Goal: Information Seeking & Learning: Check status

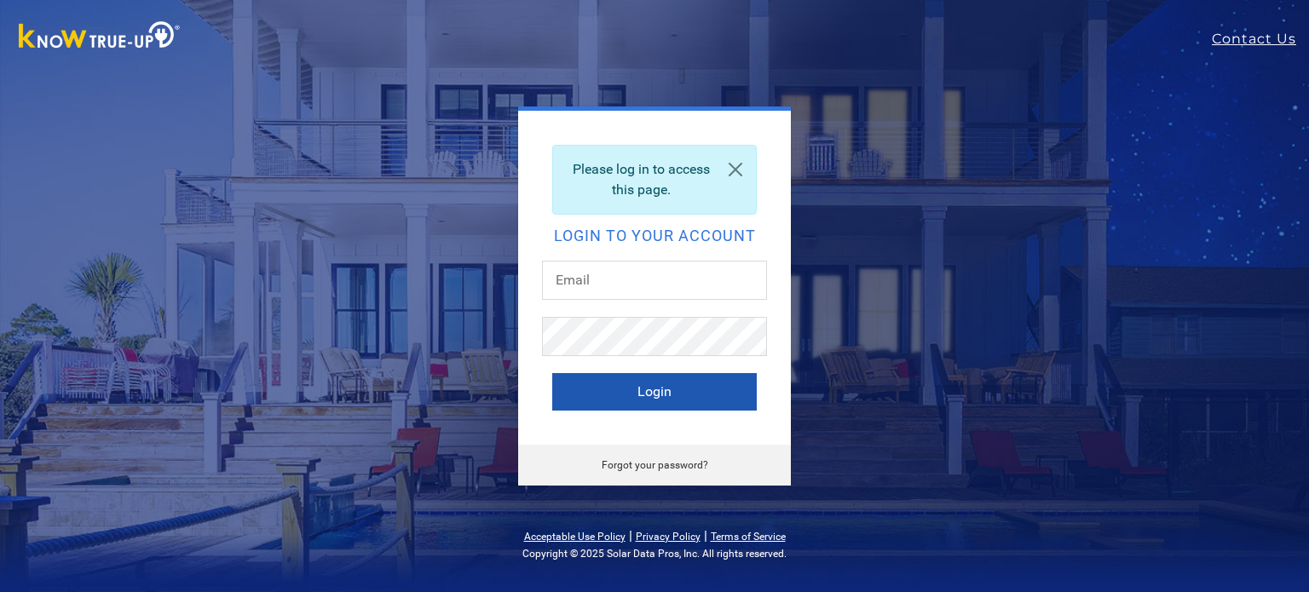
type input "[PERSON_NAME][EMAIL_ADDRESS][PERSON_NAME][DOMAIN_NAME]"
click at [671, 399] on button "Login" at bounding box center [654, 391] width 205 height 37
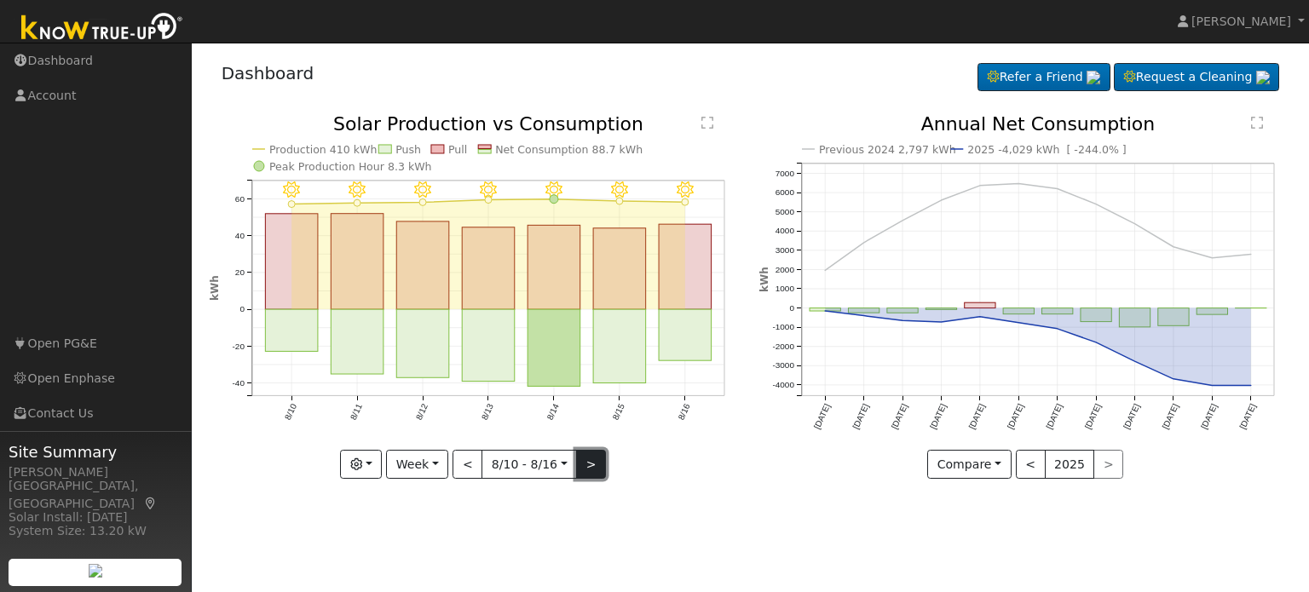
click at [597, 470] on button ">" at bounding box center [591, 464] width 30 height 29
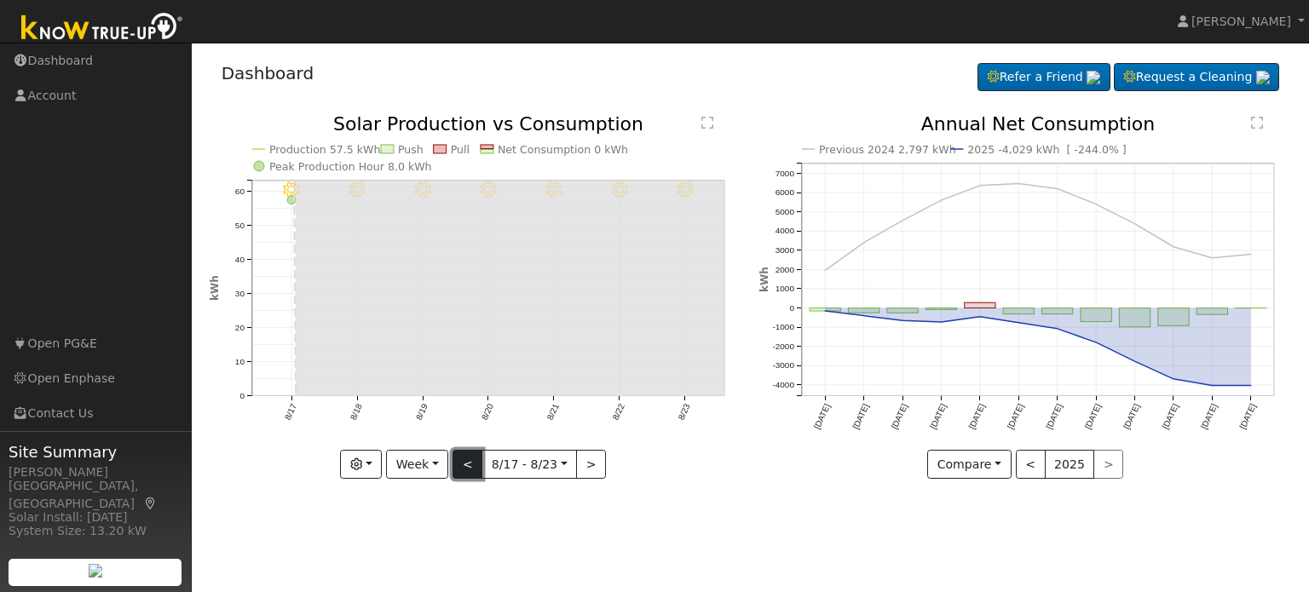
click at [473, 467] on button "<" at bounding box center [468, 464] width 30 height 29
type input "[DATE]"
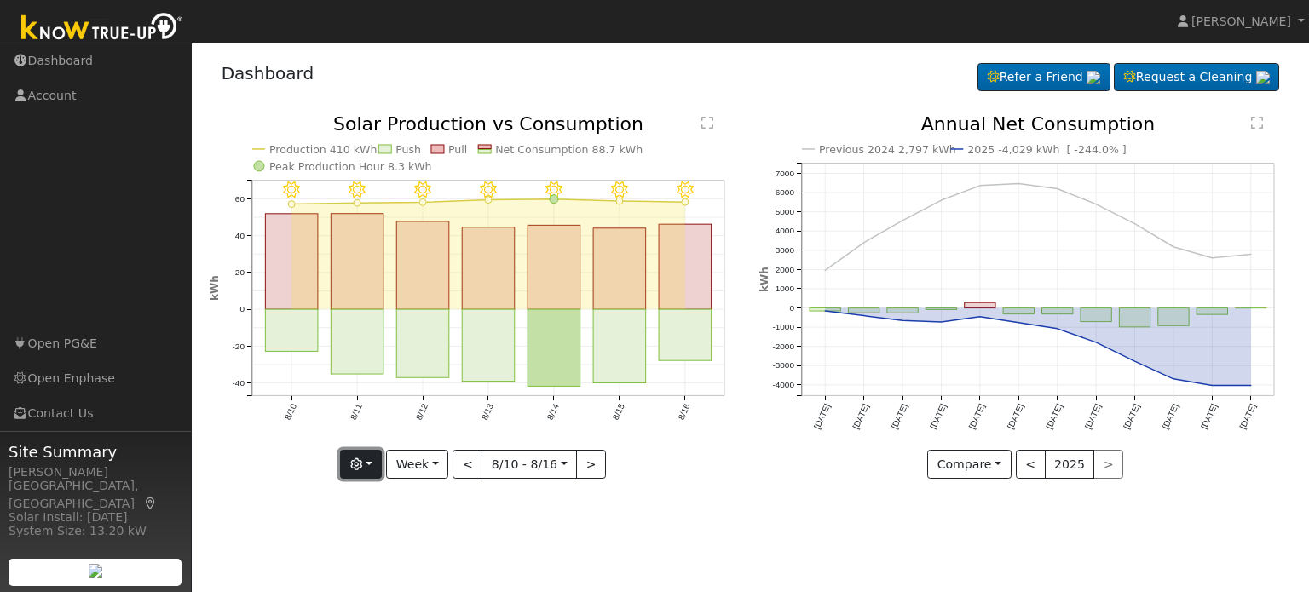
click at [374, 462] on button "button" at bounding box center [361, 464] width 42 height 29
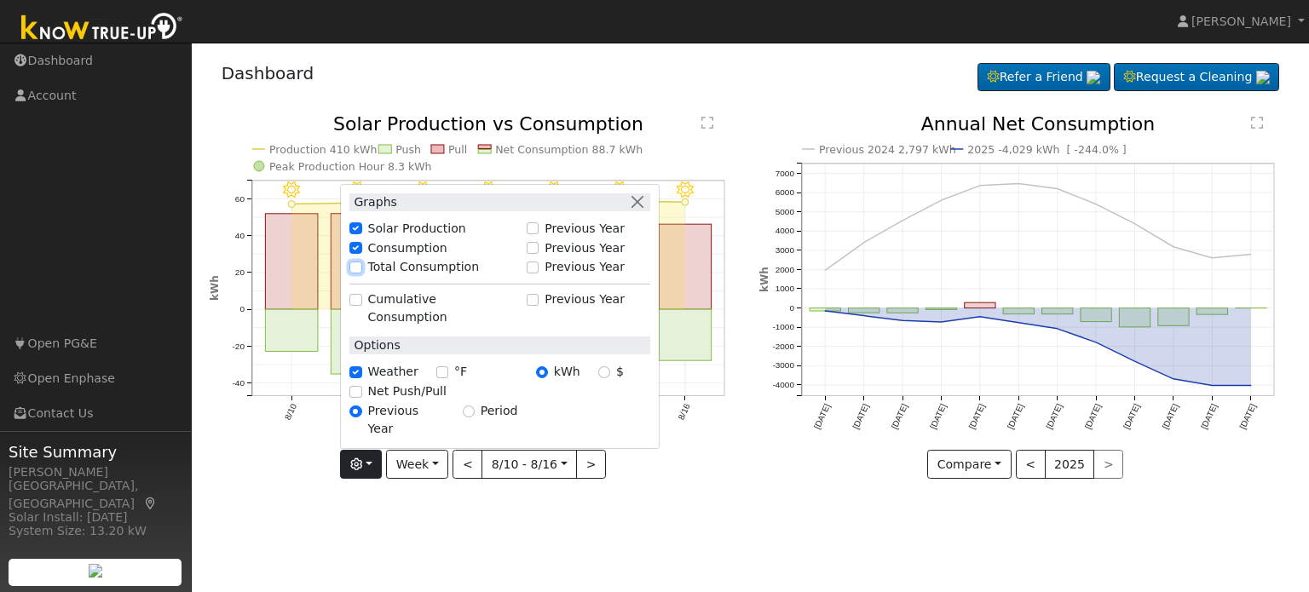
click at [361, 274] on input "Total Consumption" at bounding box center [355, 268] width 12 height 12
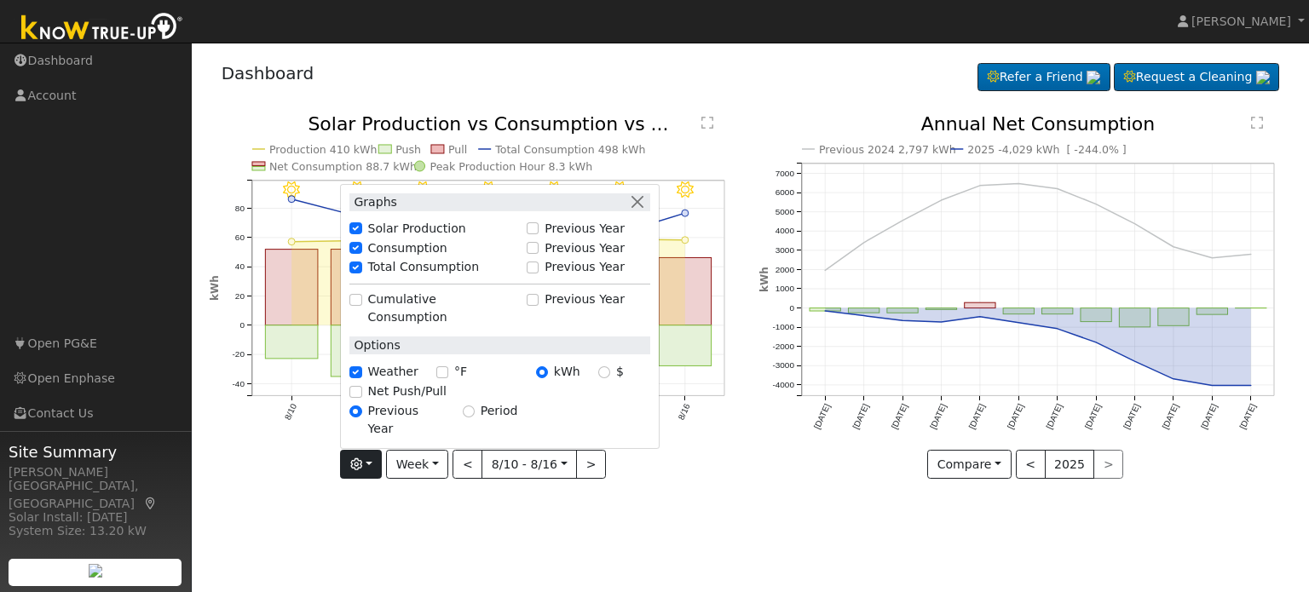
click at [464, 519] on div "User Profile First name Last name Email Email Notifications No Emails No Emails…" at bounding box center [750, 318] width 1117 height 550
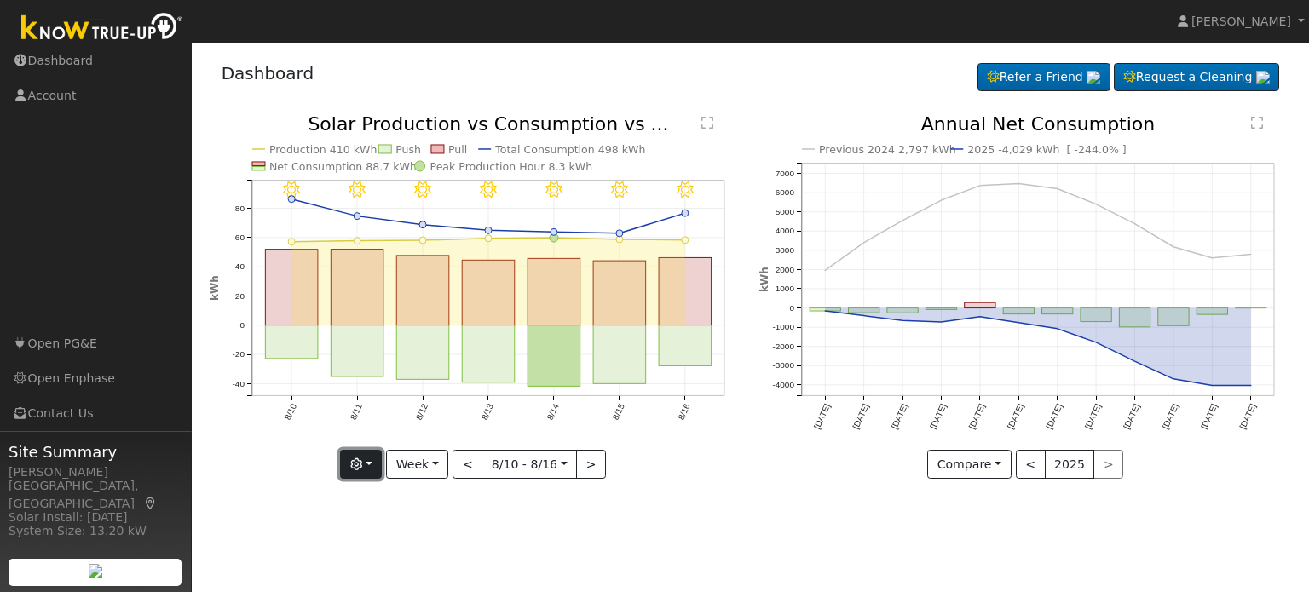
click at [363, 473] on button "button" at bounding box center [361, 464] width 42 height 29
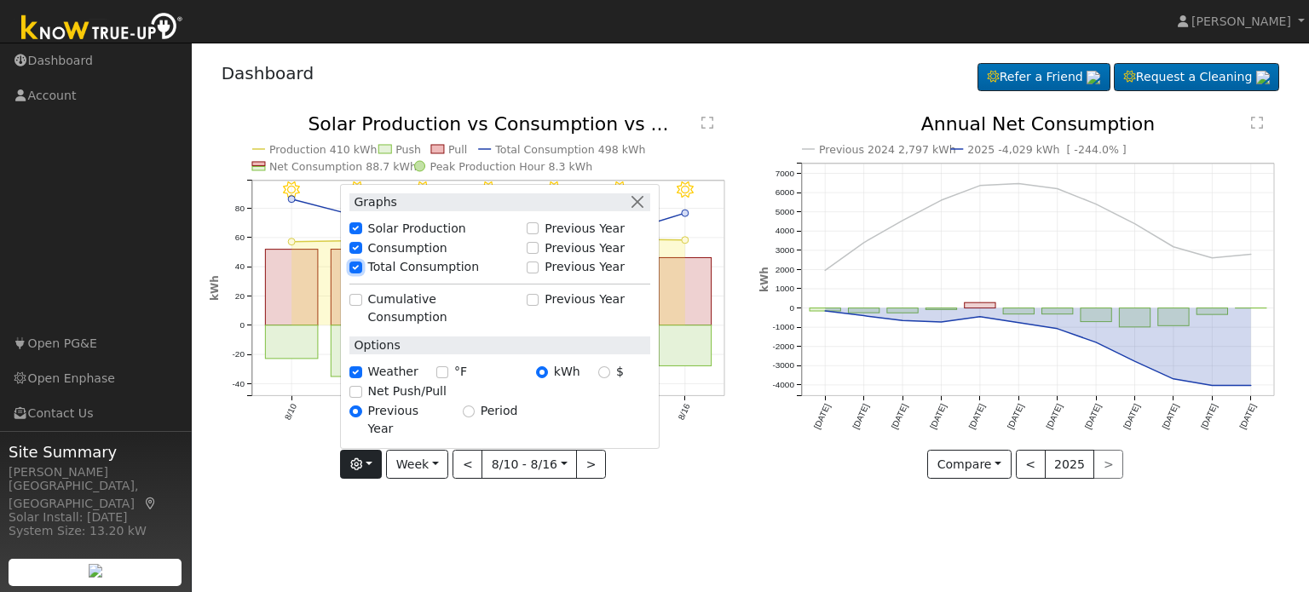
click at [361, 274] on input "Total Consumption" at bounding box center [355, 268] width 12 height 12
checkbox input "false"
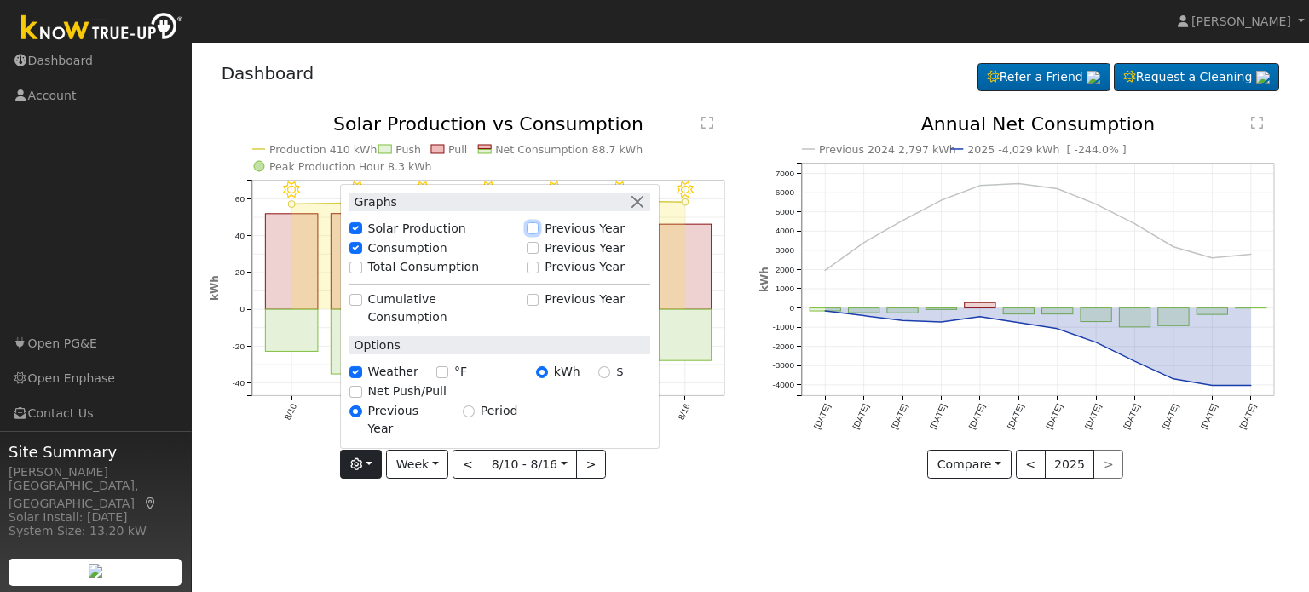
click at [539, 234] on input "Previous Year" at bounding box center [533, 228] width 12 height 12
checkbox input "true"
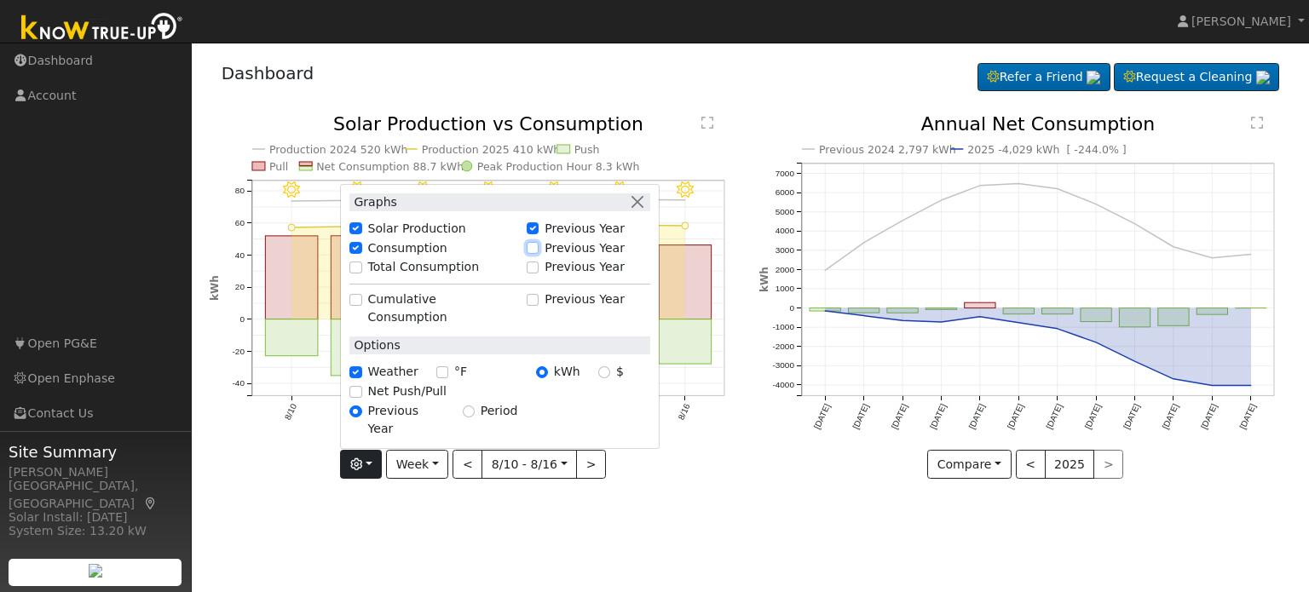
click at [539, 254] on input "Previous Year" at bounding box center [533, 248] width 12 height 12
checkbox input "true"
checkbox input "false"
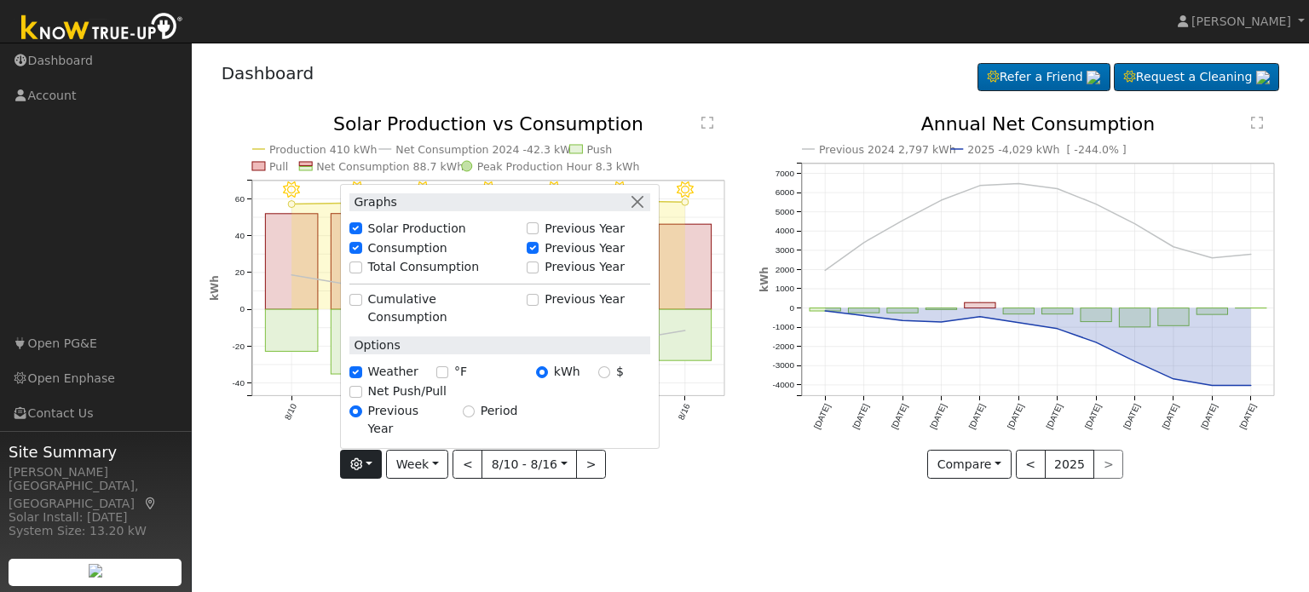
click at [651, 514] on div "User Profile First name Last name Email Email Notifications No Emails No Emails…" at bounding box center [750, 318] width 1117 height 550
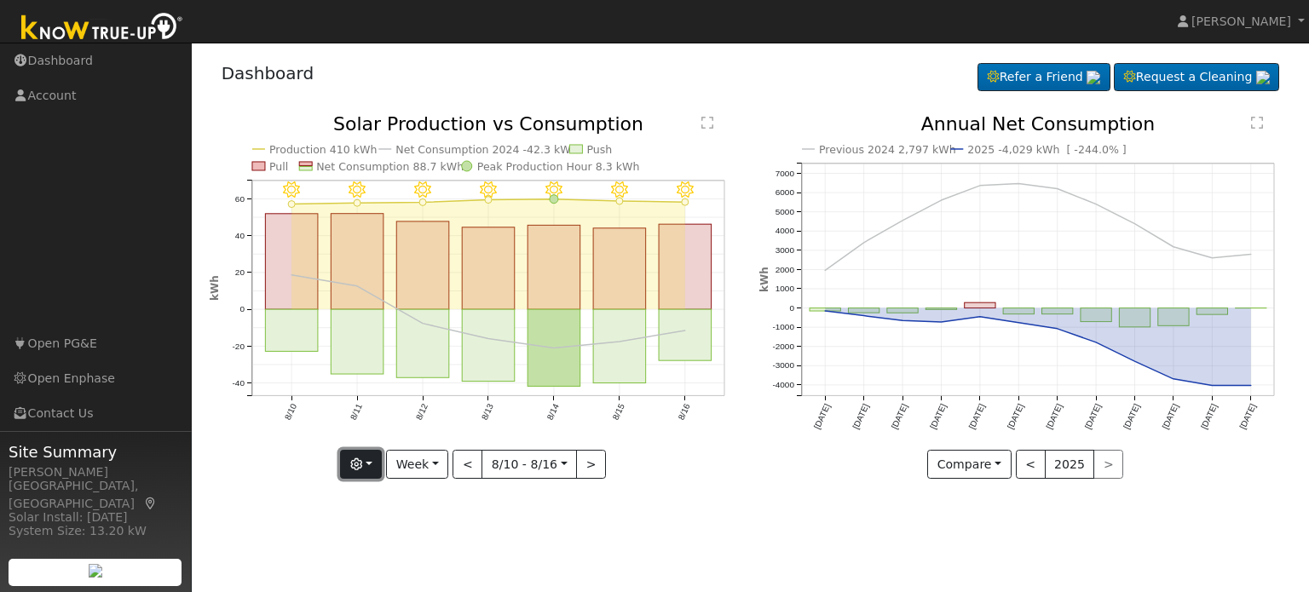
click at [366, 470] on button "button" at bounding box center [361, 464] width 42 height 29
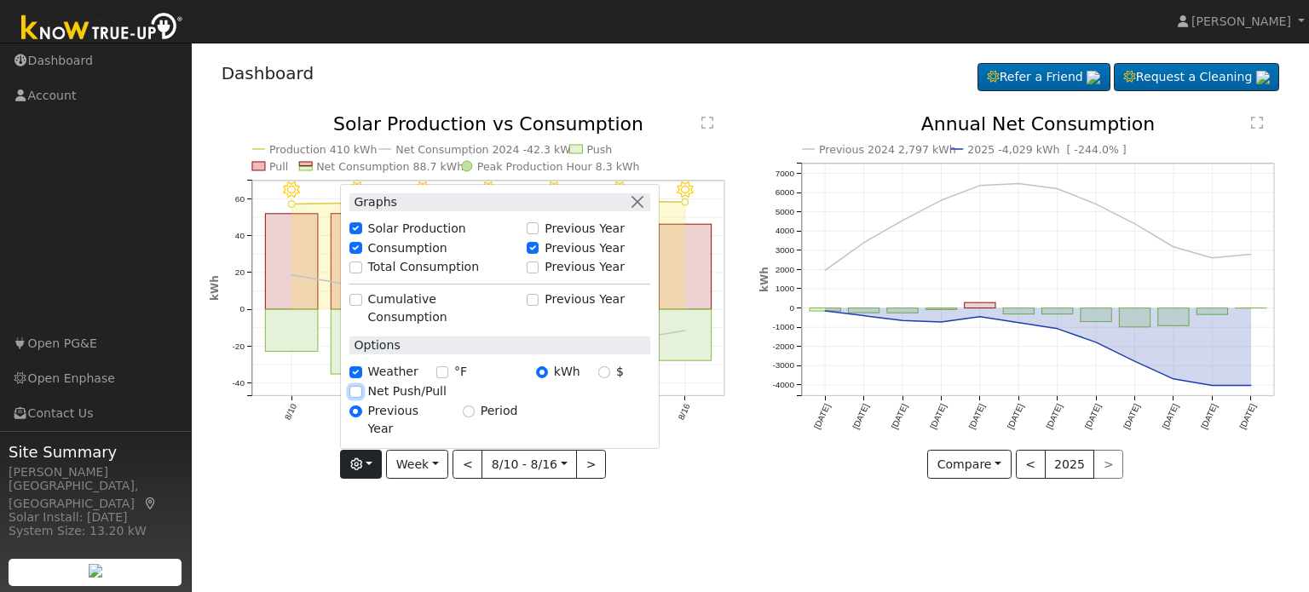
click at [361, 398] on input "Net Push/Pull" at bounding box center [355, 392] width 12 height 12
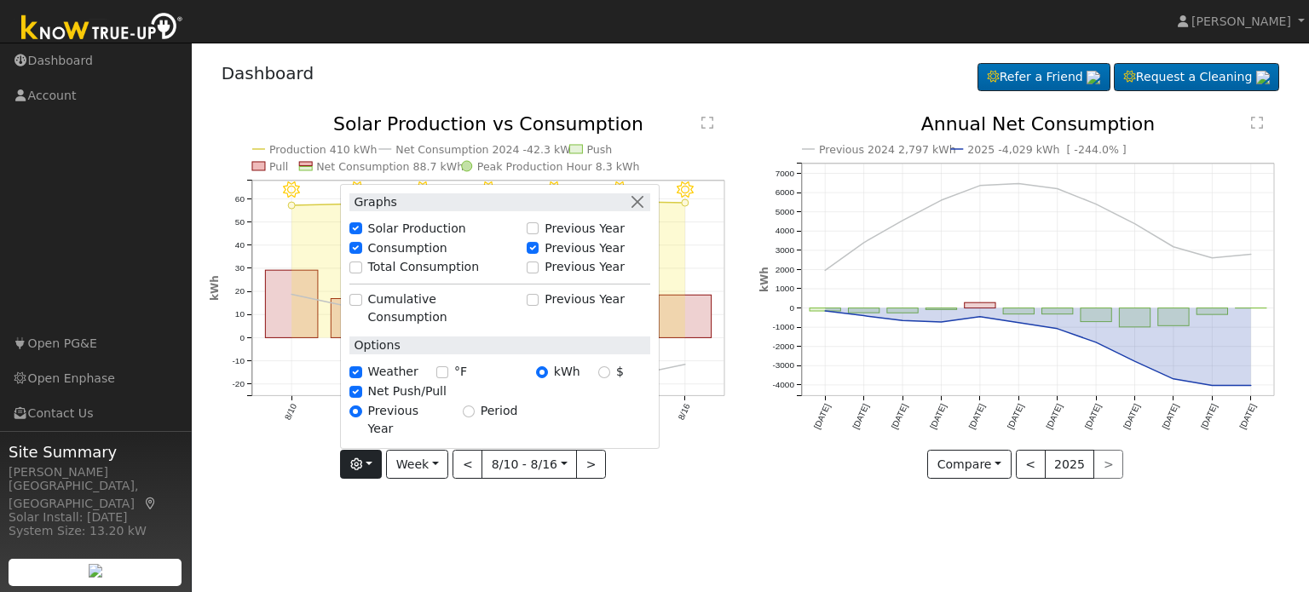
click at [370, 513] on div "User Profile First name Last name Email Email Notifications No Emails No Emails…" at bounding box center [750, 318] width 1117 height 550
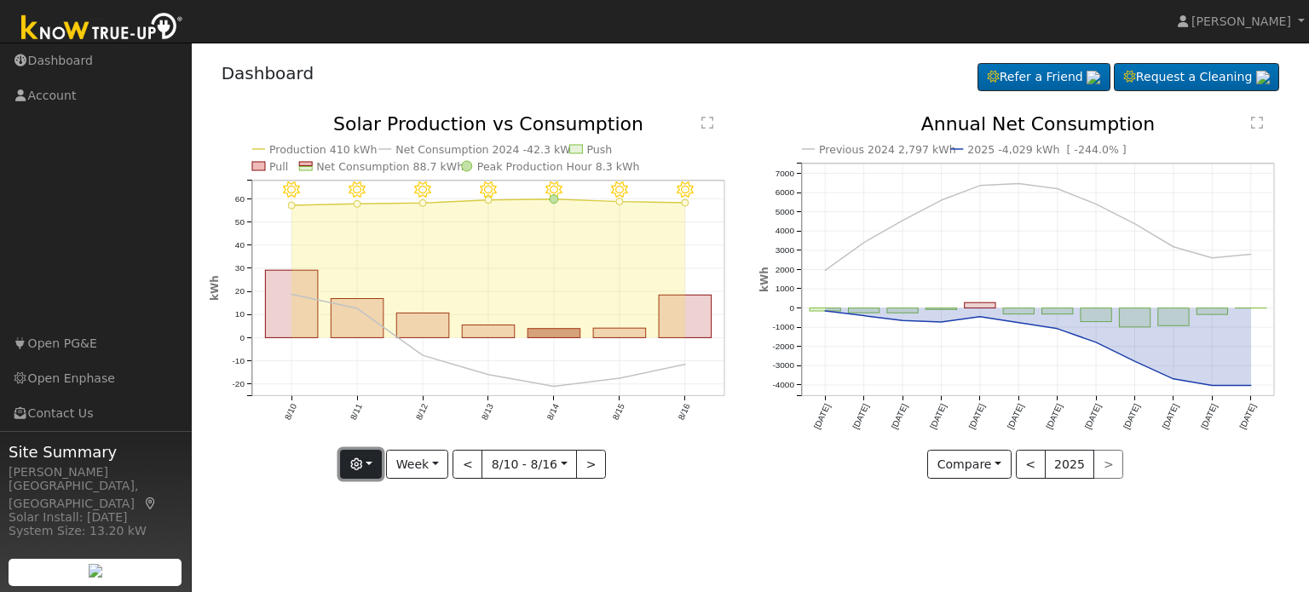
click at [372, 470] on button "button" at bounding box center [361, 464] width 42 height 29
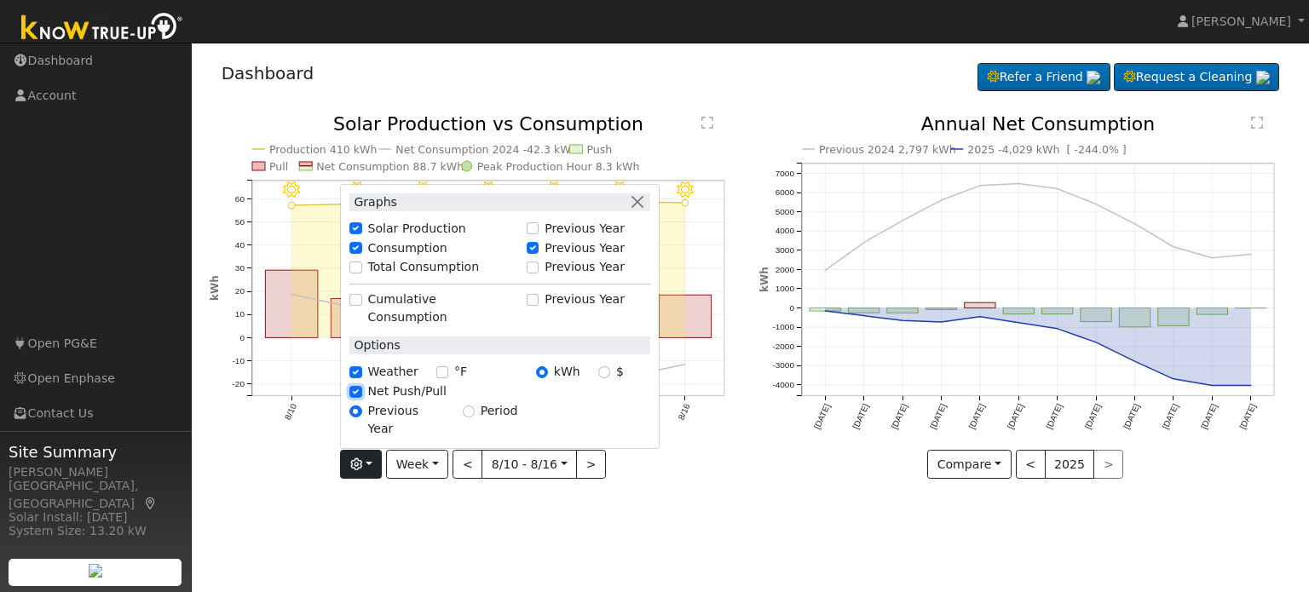
click at [361, 398] on input "Net Push/Pull" at bounding box center [355, 392] width 12 height 12
checkbox input "false"
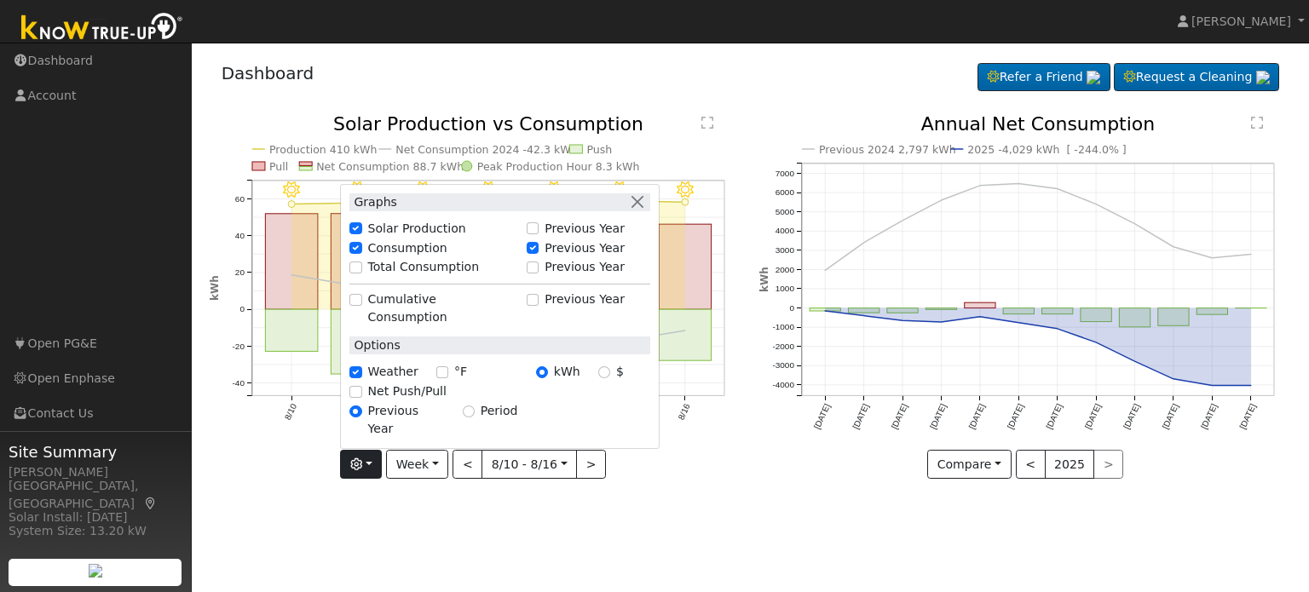
click at [368, 516] on div "User Profile First name Last name Email Email Notifications No Emails No Emails…" at bounding box center [750, 318] width 1117 height 550
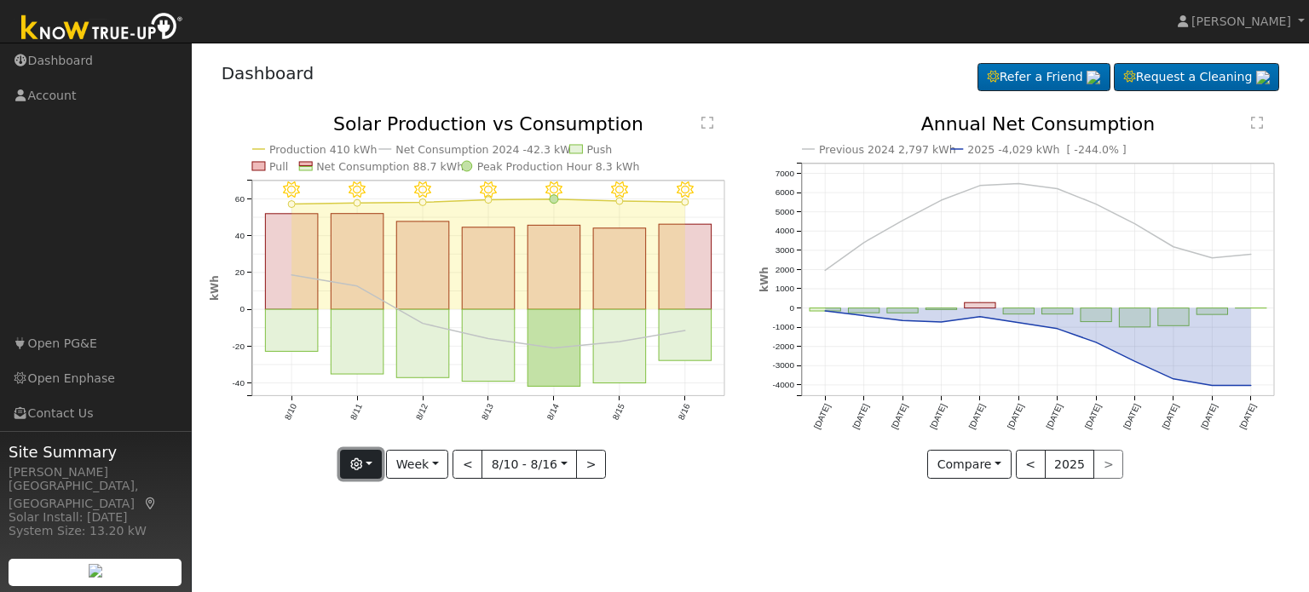
click at [367, 472] on button "button" at bounding box center [361, 464] width 42 height 29
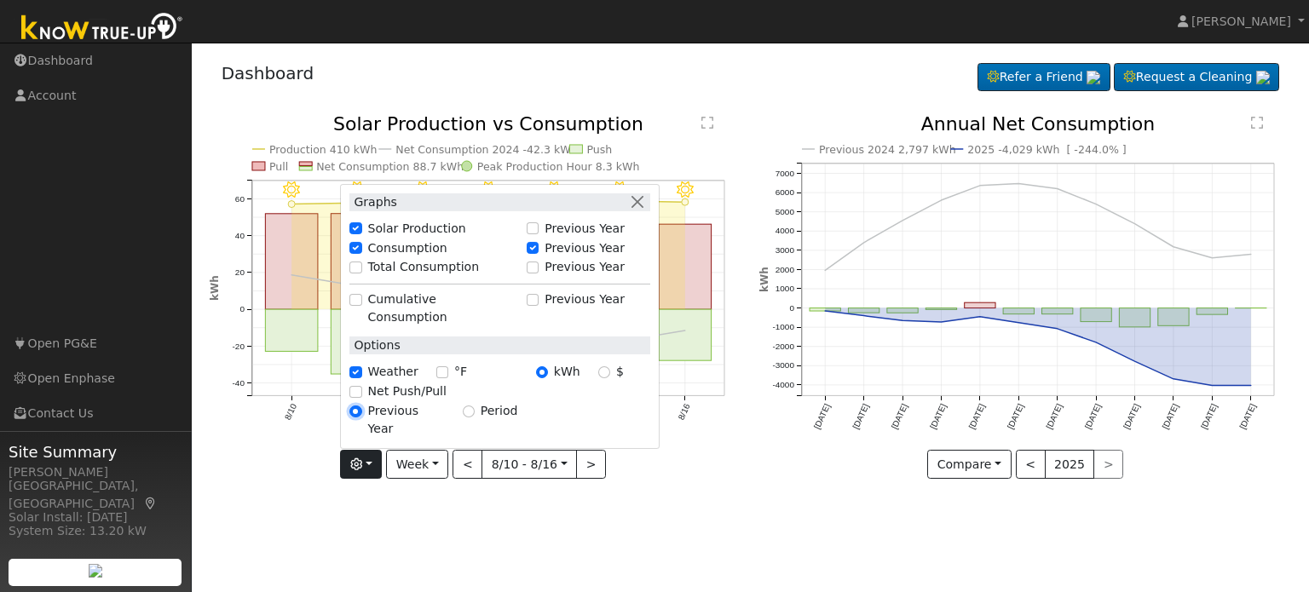
click at [361, 418] on input "Previous Year" at bounding box center [355, 412] width 12 height 12
click at [500, 526] on div "User Profile First name Last name Email Email Notifications No Emails No Emails…" at bounding box center [750, 318] width 1117 height 550
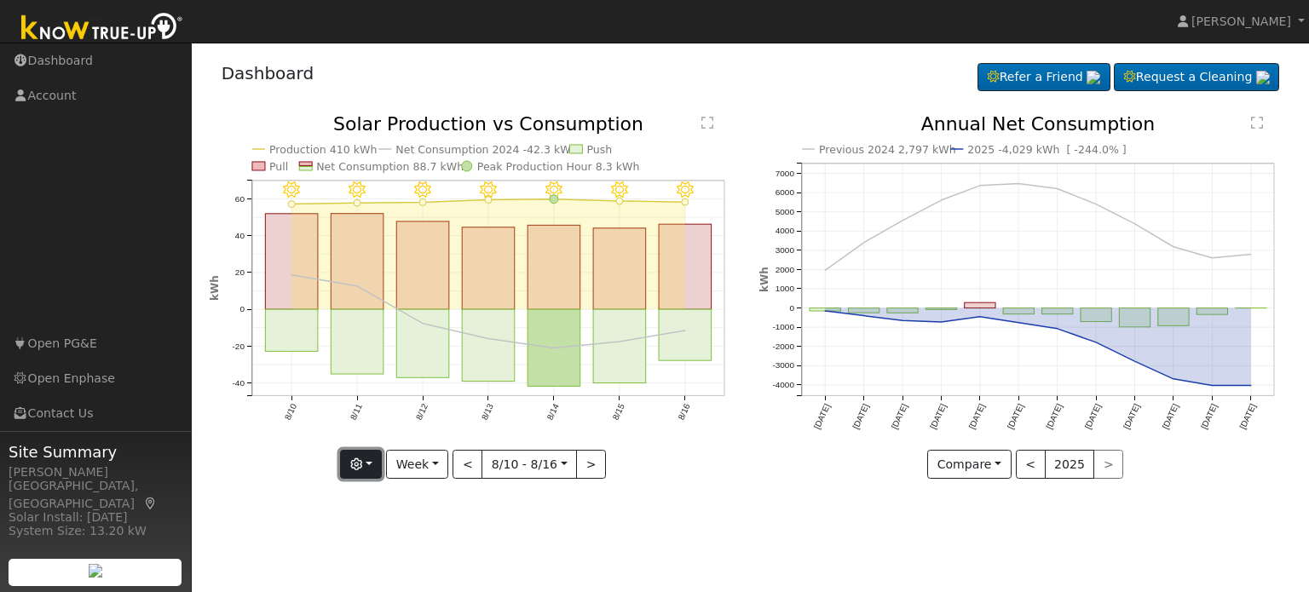
click at [356, 462] on icon "button" at bounding box center [356, 464] width 12 height 12
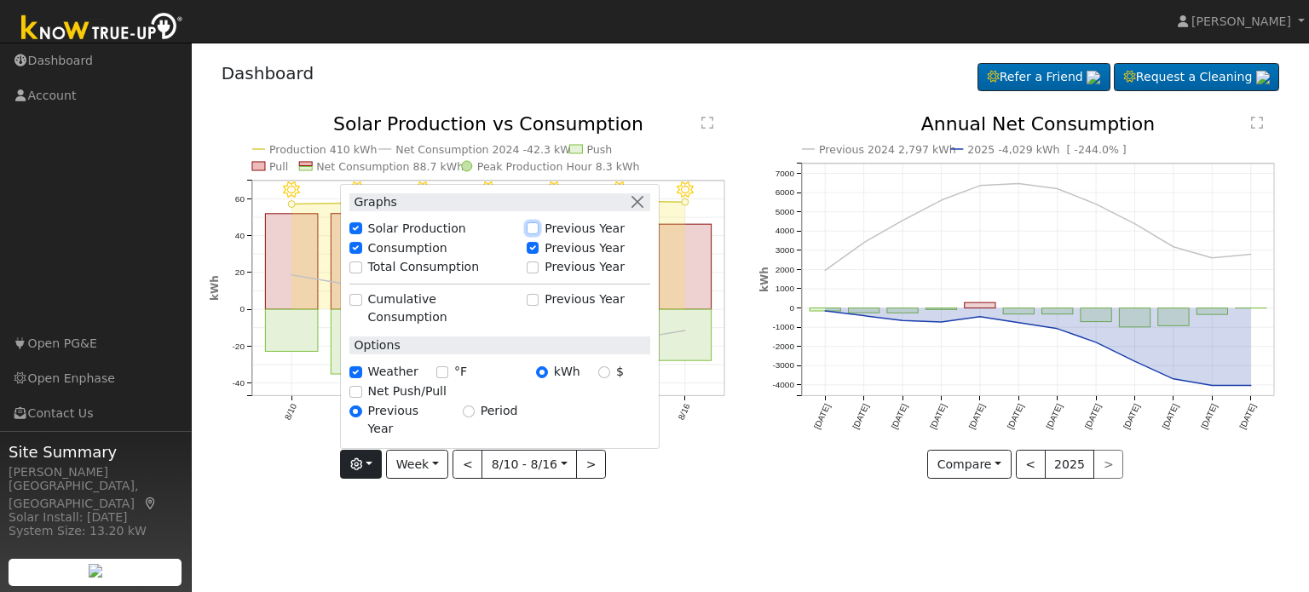
click at [538, 234] on input "Previous Year" at bounding box center [533, 228] width 12 height 12
checkbox input "true"
checkbox input "false"
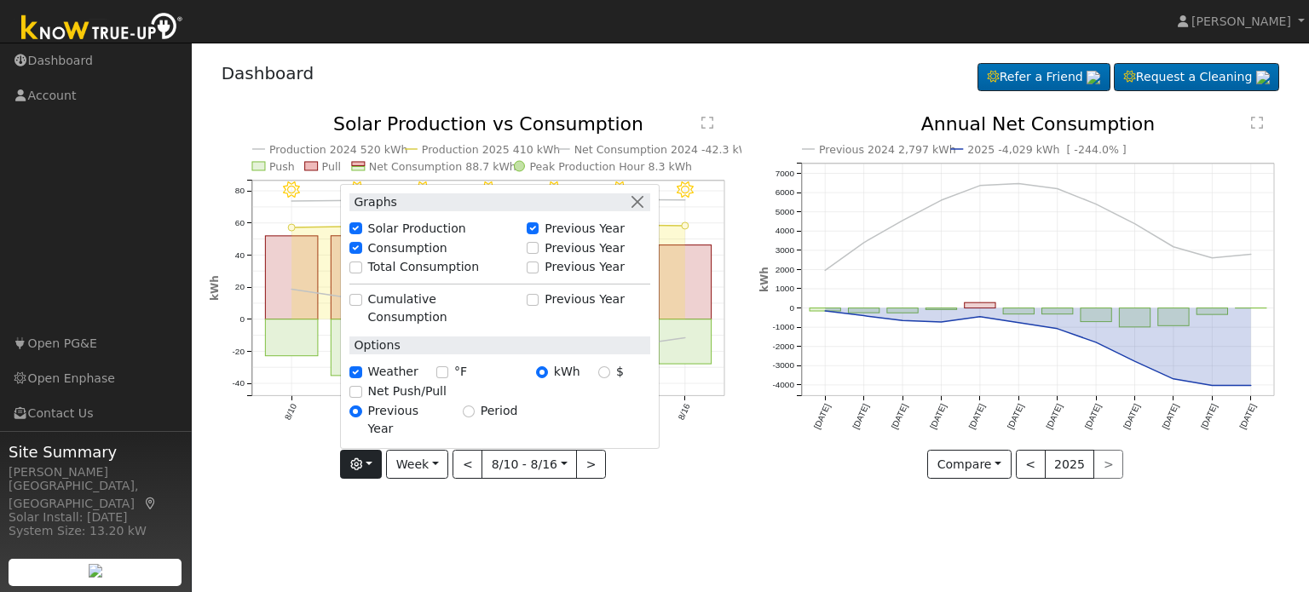
click at [624, 531] on div "User Profile First name Last name Email Email Notifications No Emails No Emails…" at bounding box center [750, 318] width 1117 height 550
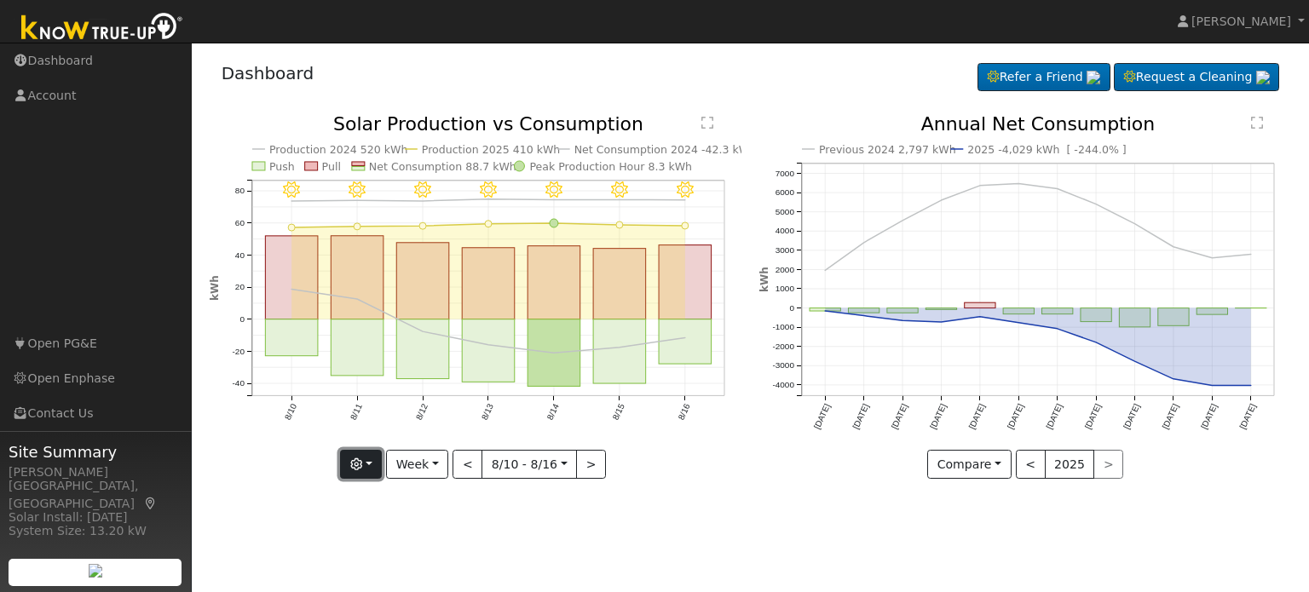
click at [379, 467] on button "button" at bounding box center [361, 464] width 42 height 29
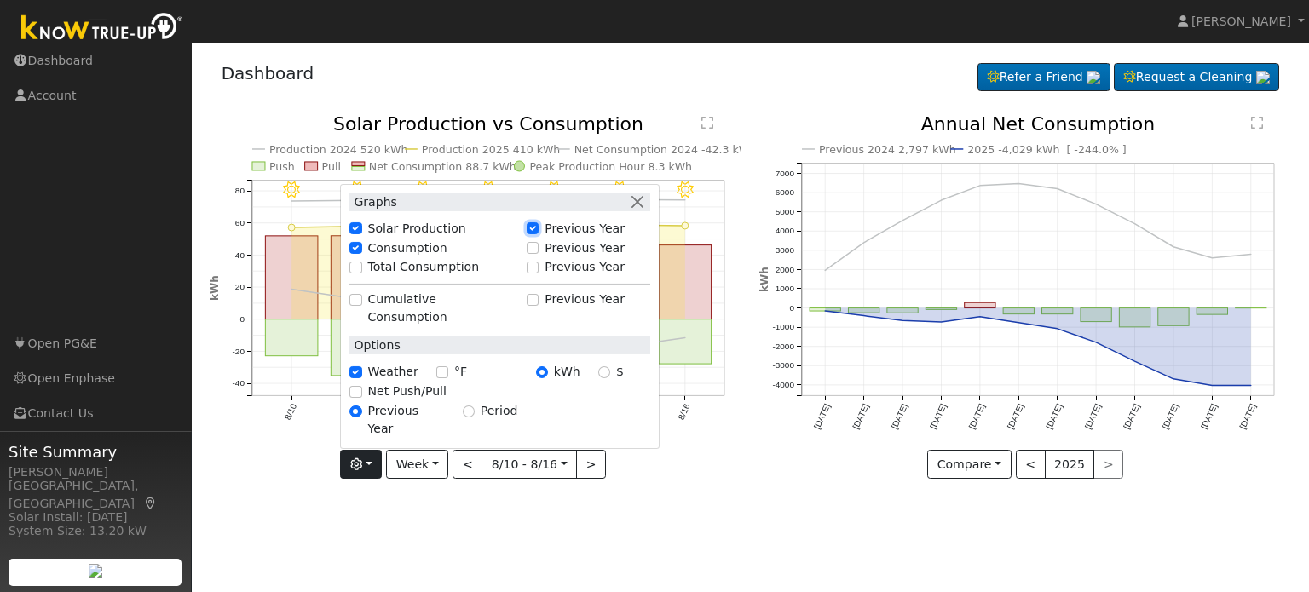
click at [539, 234] on input "Previous Year" at bounding box center [533, 228] width 12 height 12
checkbox input "false"
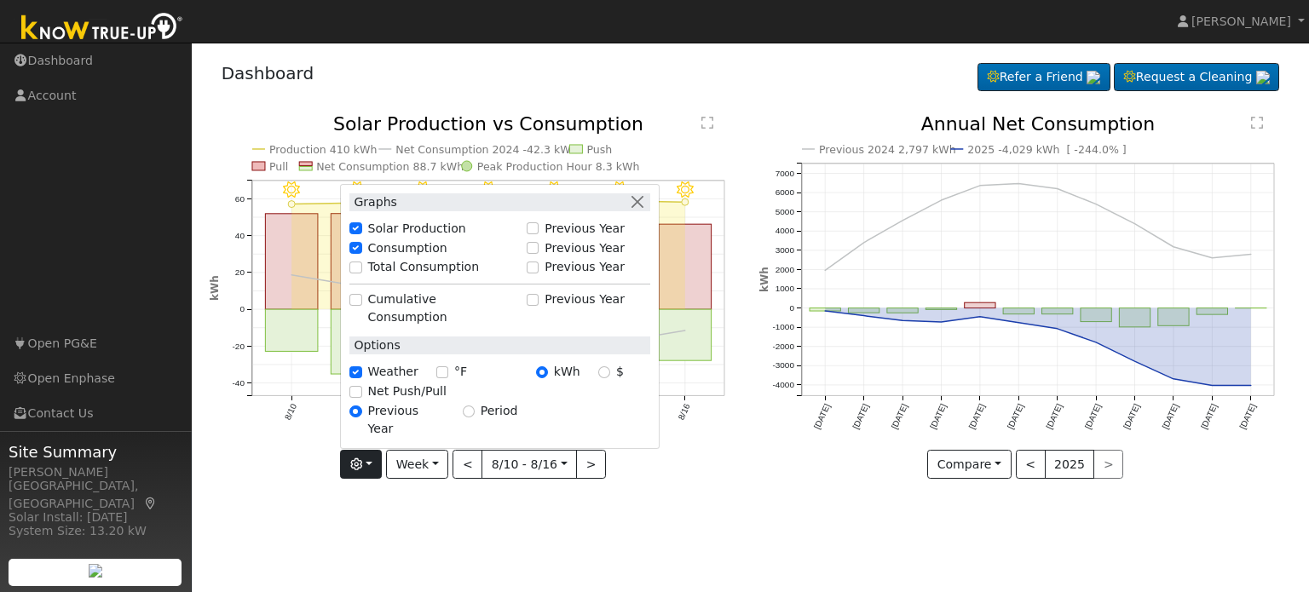
click at [675, 540] on div "User Profile First name Last name Email Email Notifications No Emails No Emails…" at bounding box center [750, 318] width 1117 height 550
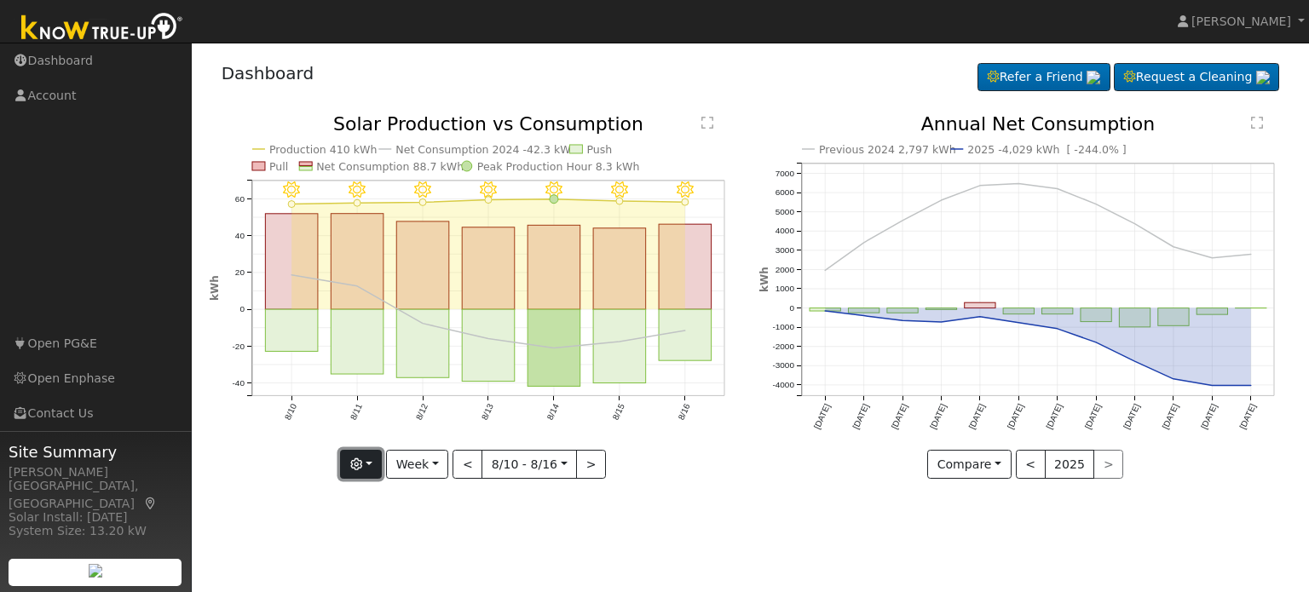
click at [362, 464] on icon "button" at bounding box center [356, 464] width 12 height 12
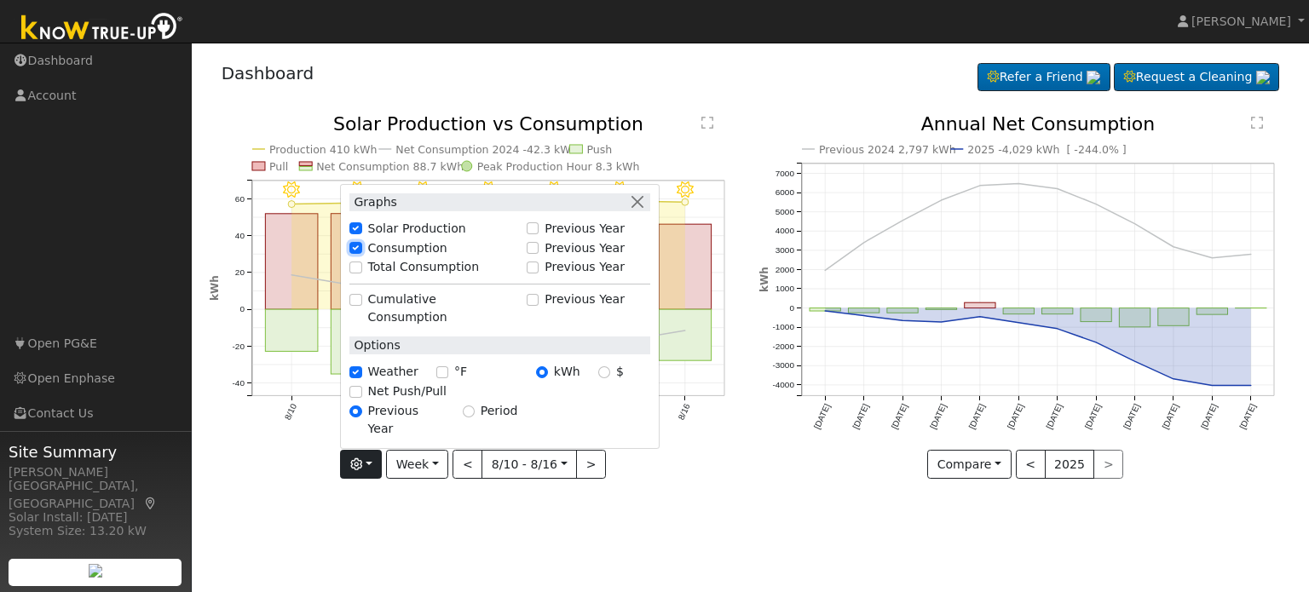
click at [358, 254] on input "Consumption" at bounding box center [355, 248] width 12 height 12
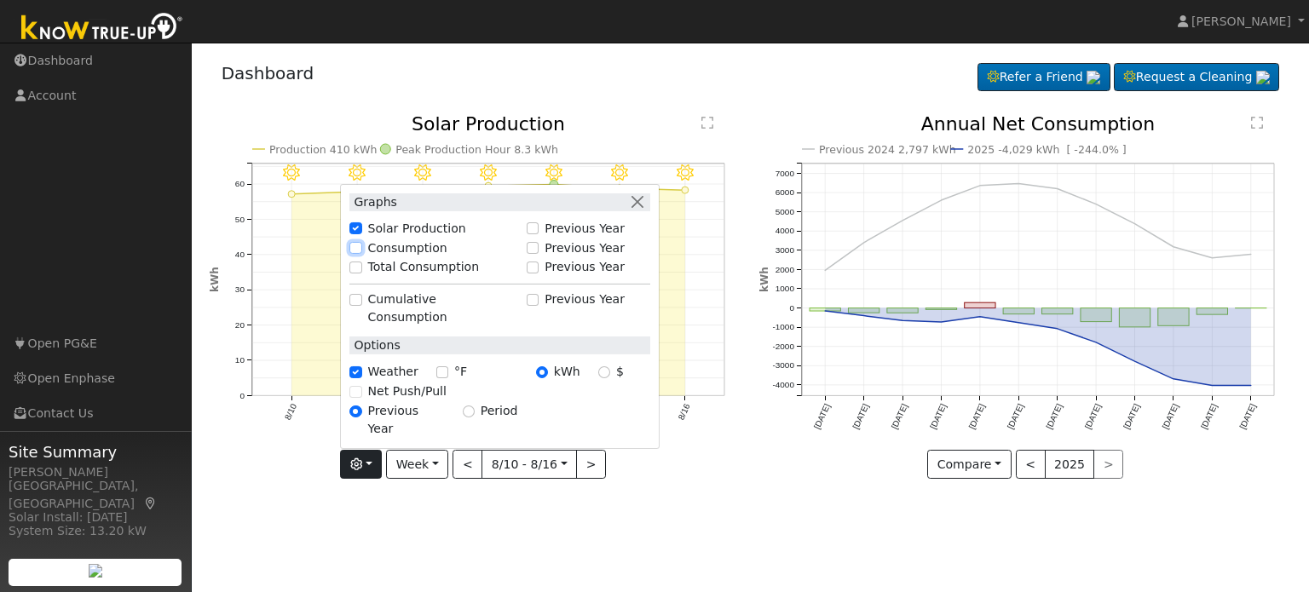
click at [359, 254] on input "Consumption" at bounding box center [355, 248] width 12 height 12
checkbox input "true"
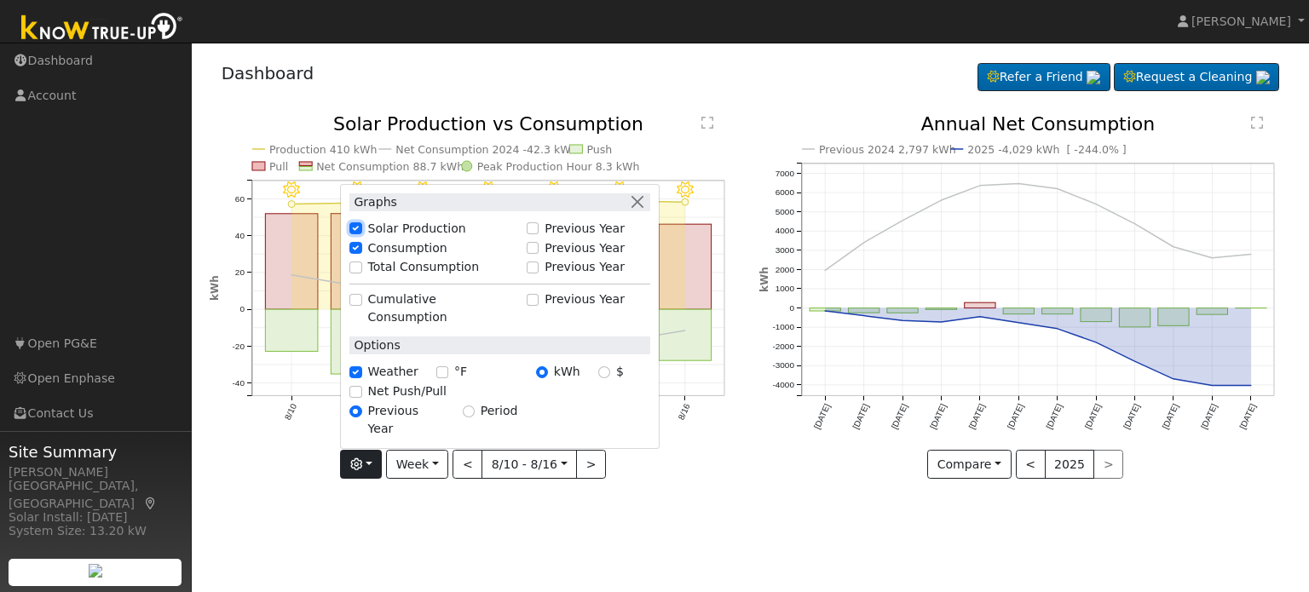
click at [361, 234] on input "Solar Production" at bounding box center [355, 228] width 12 height 12
checkbox input "false"
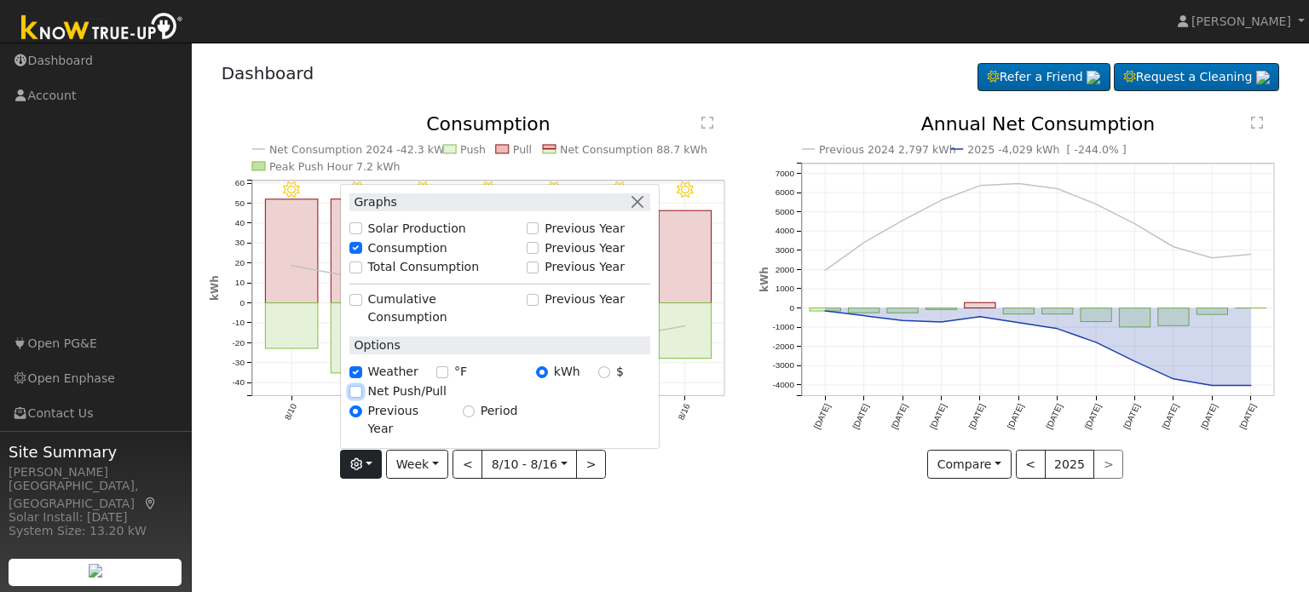
click at [361, 398] on input "Net Push/Pull" at bounding box center [355, 392] width 12 height 12
checkbox input "true"
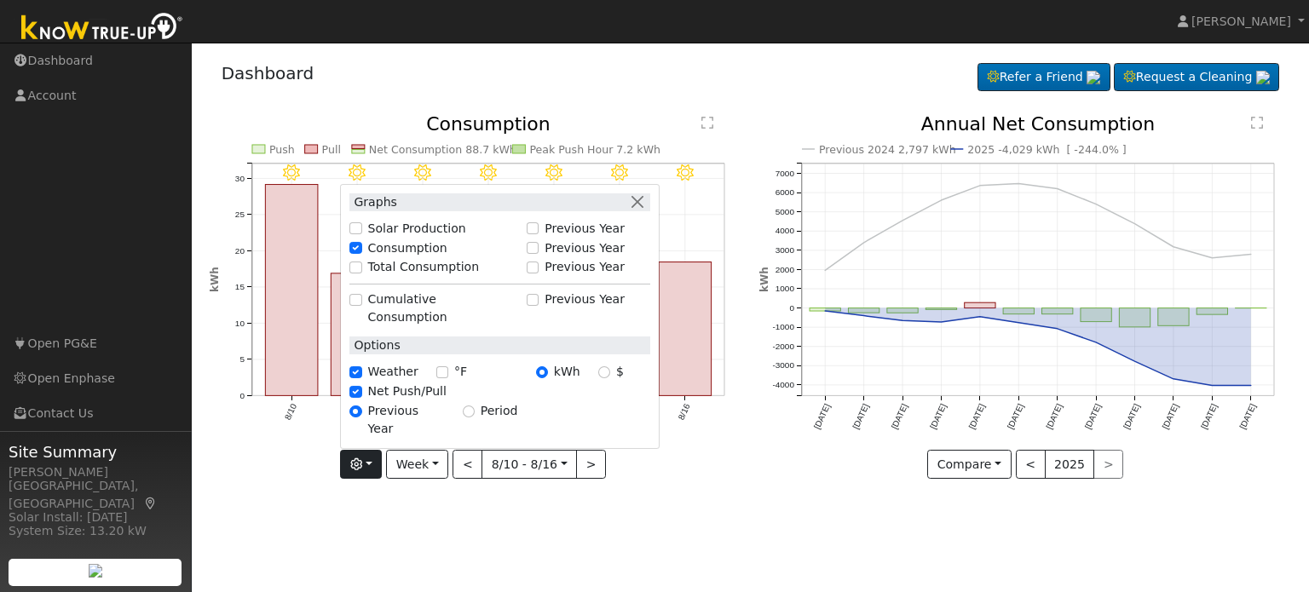
click at [673, 528] on div "User Profile First name Last name Email Email Notifications No Emails No Emails…" at bounding box center [750, 318] width 1117 height 550
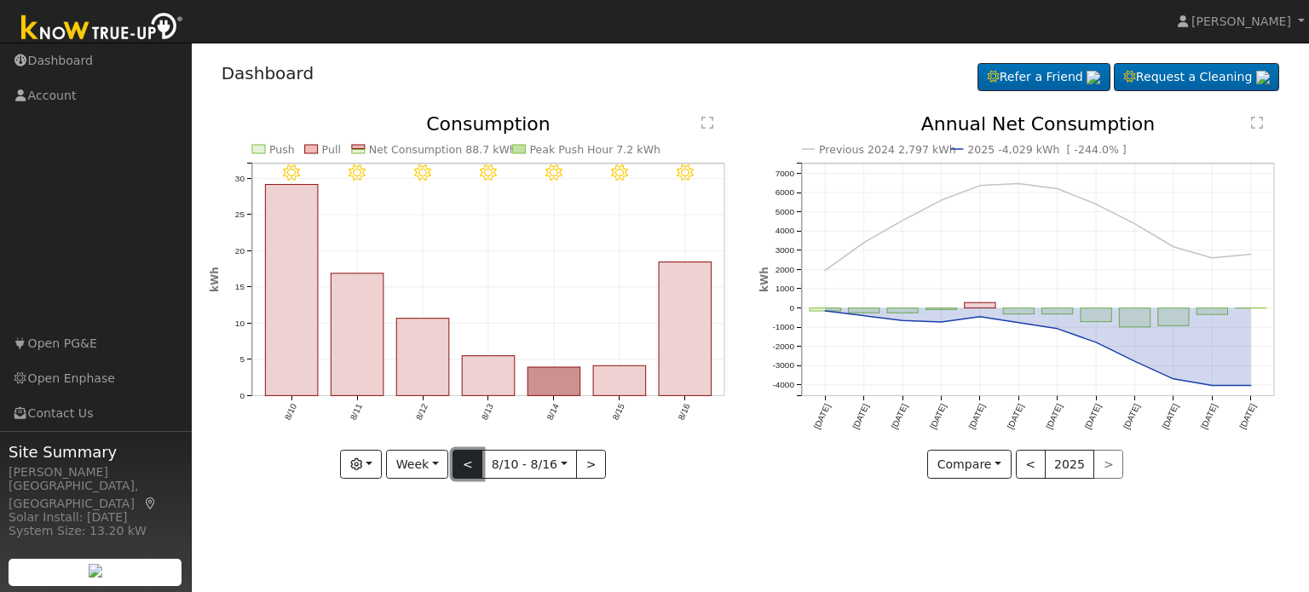
click at [465, 464] on button "<" at bounding box center [468, 464] width 30 height 29
type input "2025-08-03"
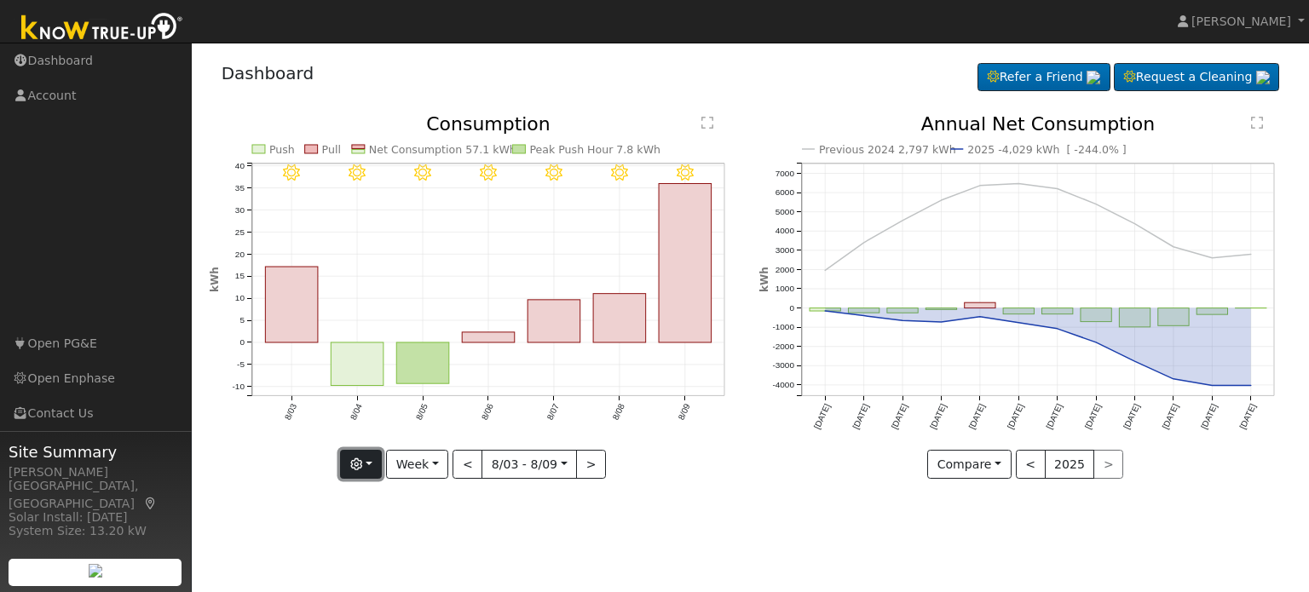
click at [356, 470] on button "button" at bounding box center [361, 464] width 42 height 29
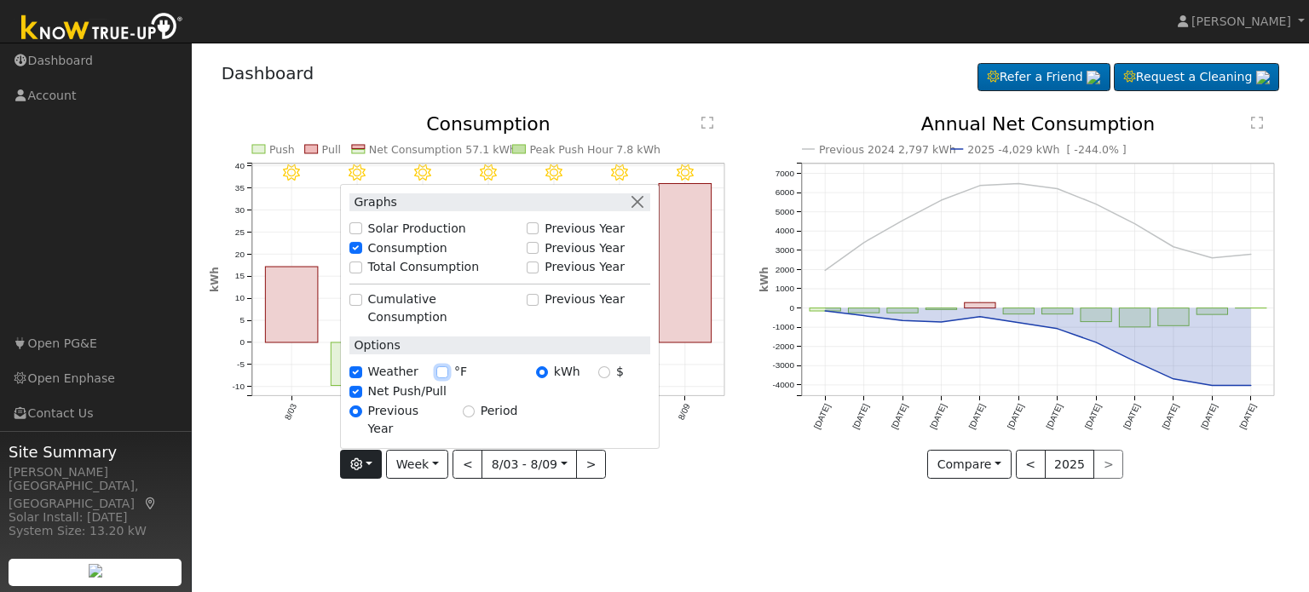
click at [440, 378] on input "°F" at bounding box center [442, 372] width 12 height 12
checkbox input "true"
click at [654, 482] on div "8/09 - Clear 103° 8/08 - Clear 102° 8/07 - Clear 100° 8/06 - Clear 97° 8/05 - C…" at bounding box center [475, 309] width 551 height 389
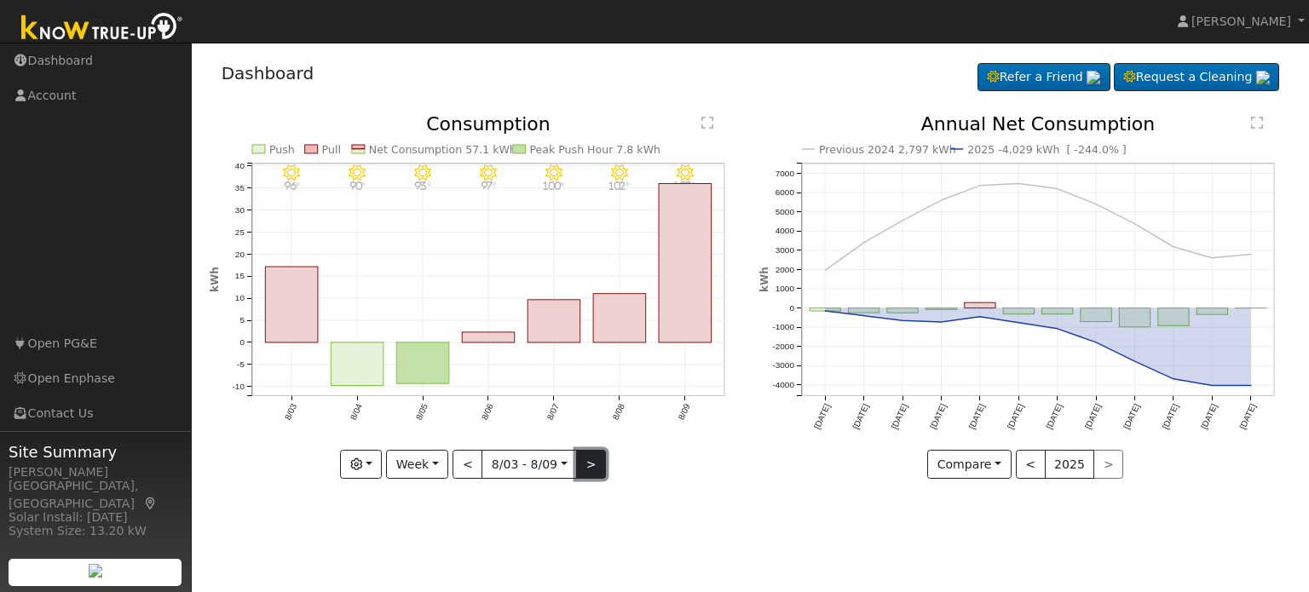
click at [579, 459] on button ">" at bounding box center [591, 464] width 30 height 29
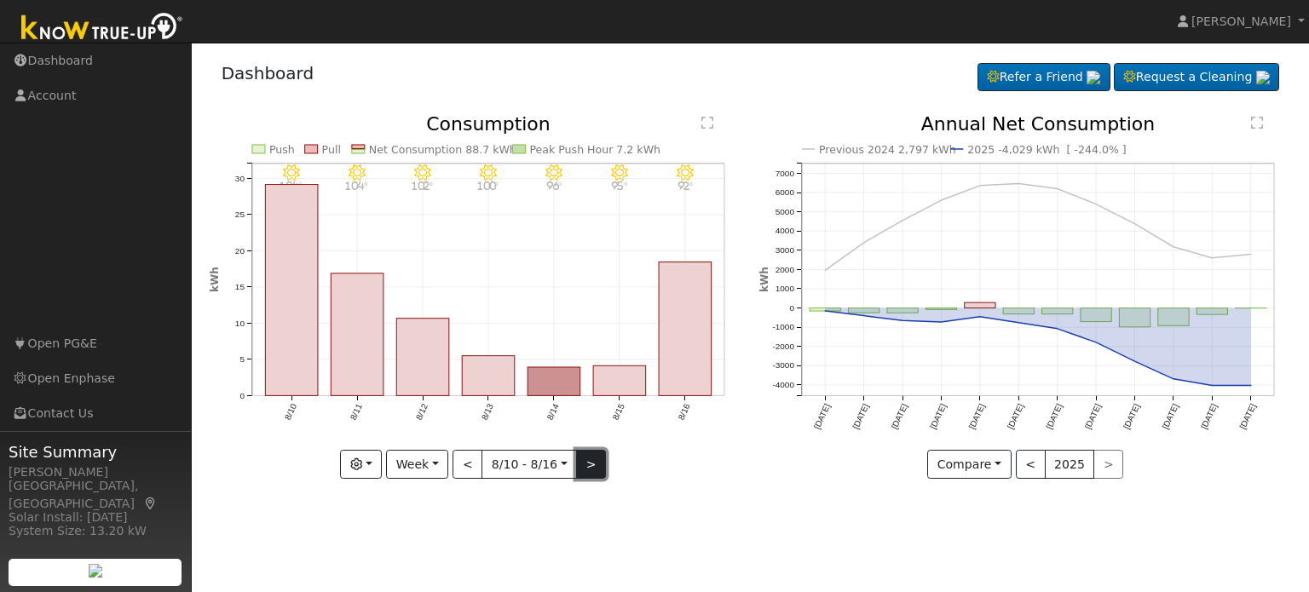
click at [587, 463] on button ">" at bounding box center [591, 464] width 30 height 29
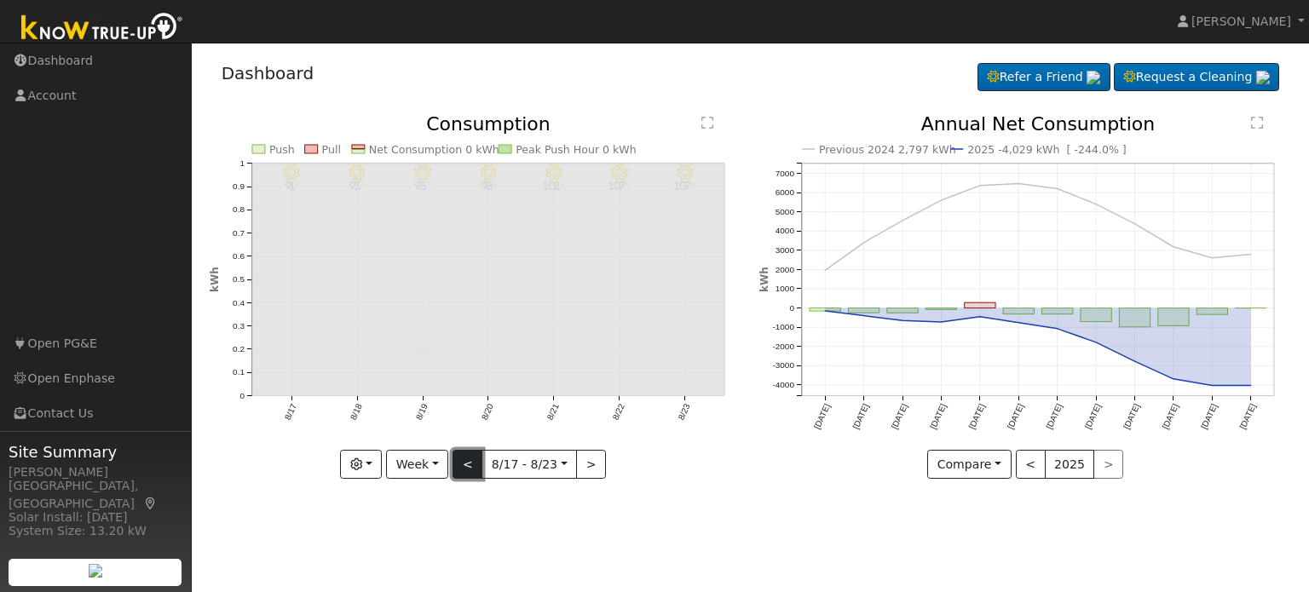
click at [466, 461] on button "<" at bounding box center [468, 464] width 30 height 29
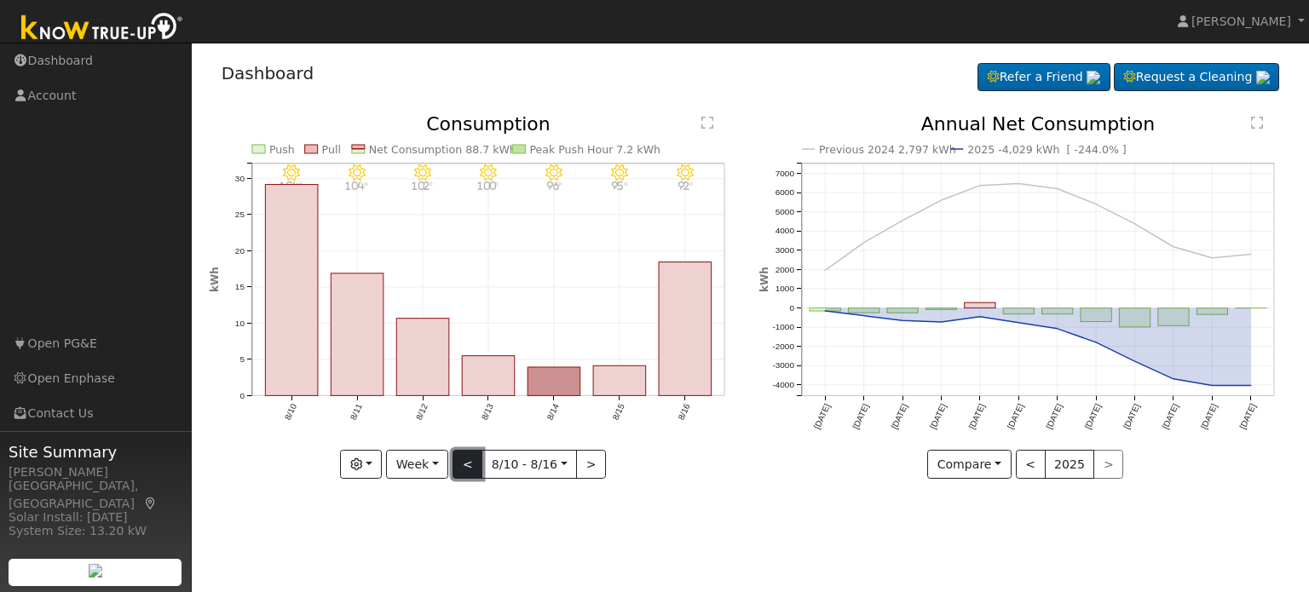
click at [466, 461] on button "<" at bounding box center [468, 464] width 30 height 29
type input "2025-08-03"
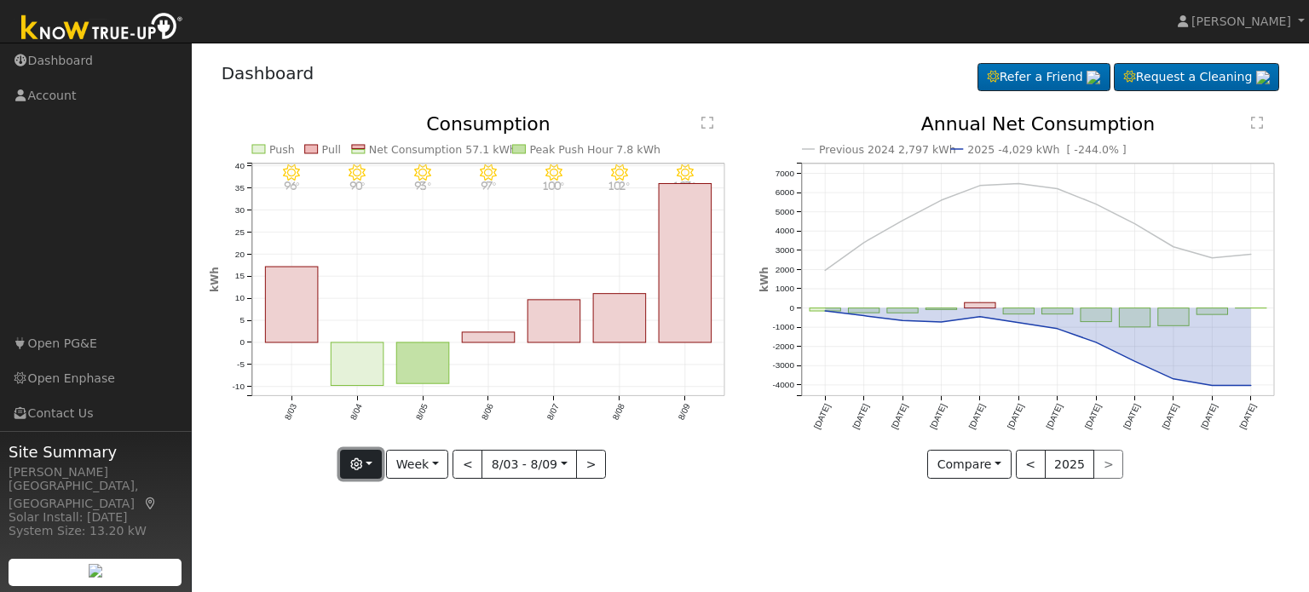
click at [351, 470] on button "button" at bounding box center [361, 464] width 42 height 29
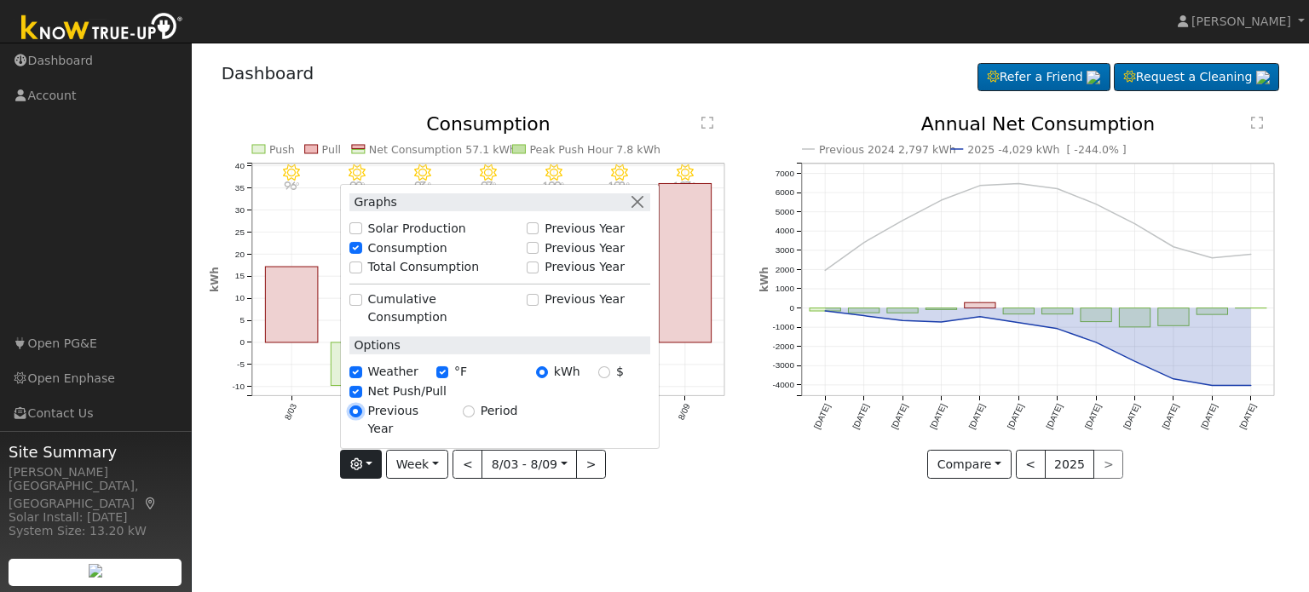
click at [360, 418] on input "Previous Year" at bounding box center [355, 412] width 12 height 12
click at [361, 418] on input "Previous Year" at bounding box center [355, 412] width 12 height 12
click at [464, 418] on input "Period" at bounding box center [469, 412] width 12 height 12
radio input "true"
click at [505, 522] on div "User Profile First name Last name Email Email Notifications No Emails No Emails…" at bounding box center [750, 318] width 1117 height 550
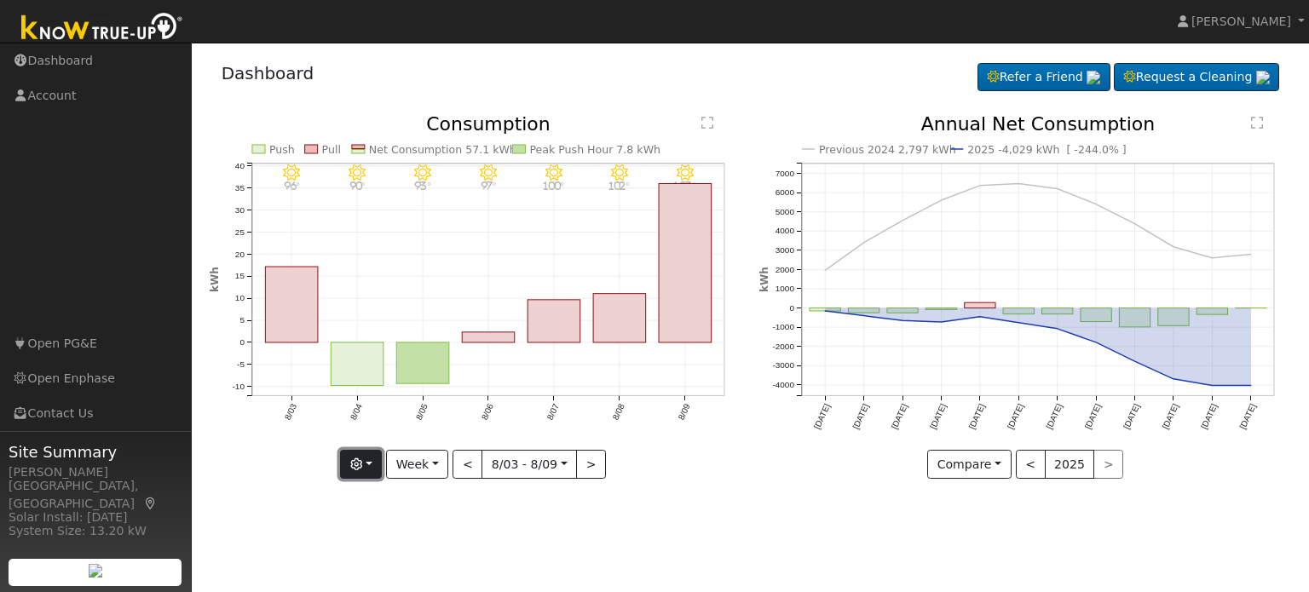
click at [362, 466] on icon "button" at bounding box center [356, 464] width 12 height 12
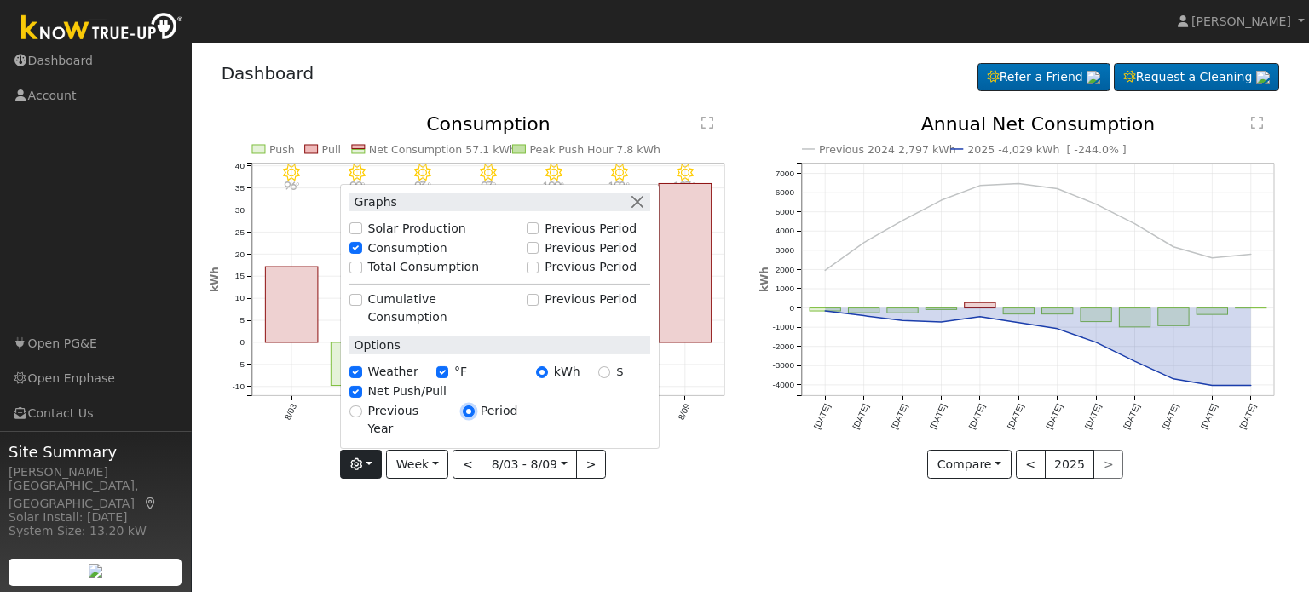
click at [469, 418] on input "Period" at bounding box center [469, 412] width 12 height 12
click at [361, 418] on input "Previous Year" at bounding box center [355, 412] width 12 height 12
radio input "true"
radio input "false"
click at [609, 378] on input "$" at bounding box center [604, 372] width 12 height 12
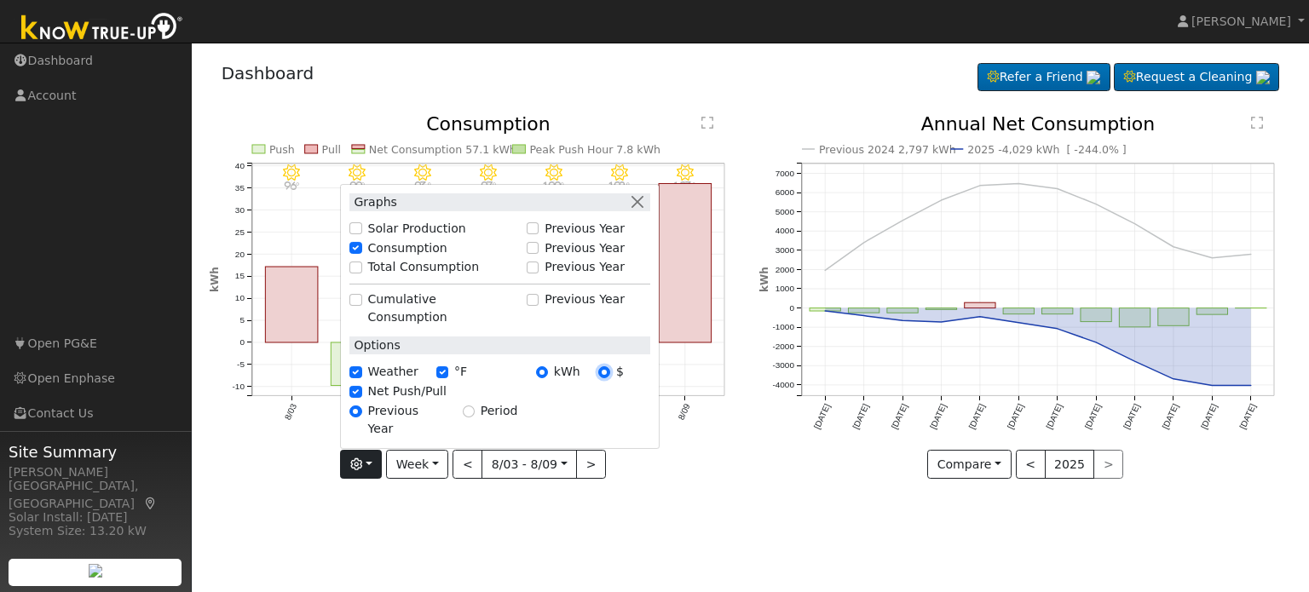
radio input "true"
radio input "false"
click at [459, 524] on div "User Profile First name Last name Email Email Notifications No Emails No Emails…" at bounding box center [750, 318] width 1117 height 550
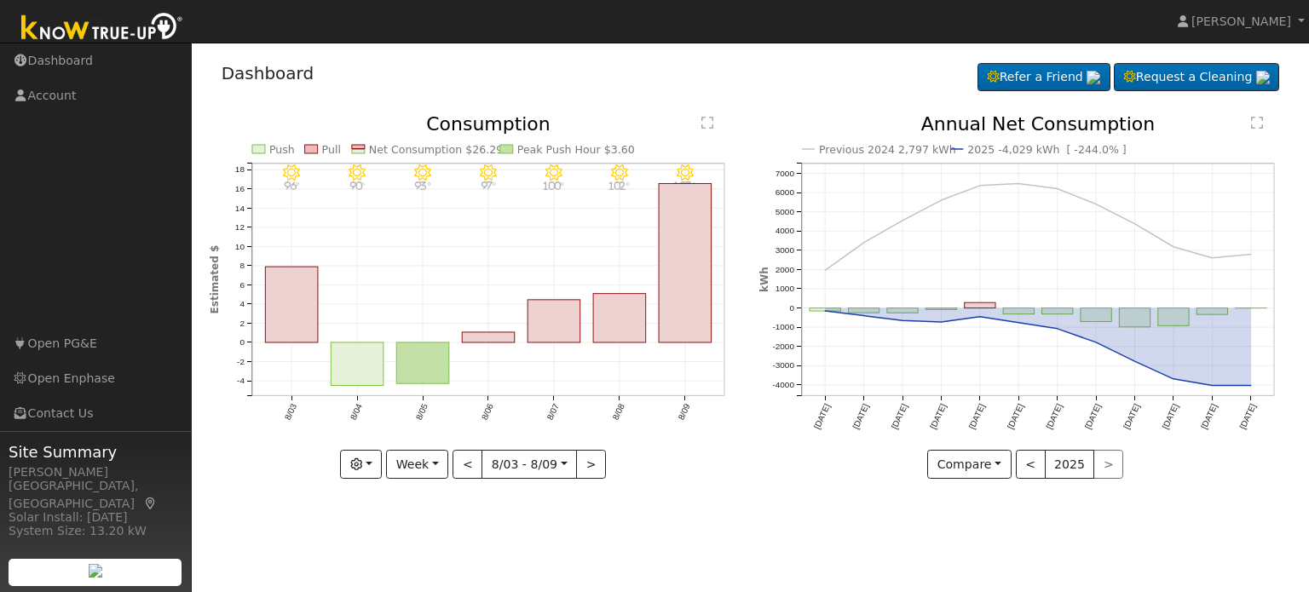
click at [701, 510] on div "User Profile First name Last name Email Email Notifications No Emails No Emails…" at bounding box center [750, 318] width 1117 height 550
click at [1124, 73] on icon at bounding box center [1130, 77] width 12 height 12
click at [52, 61] on link "Dashboard" at bounding box center [96, 60] width 192 height 35
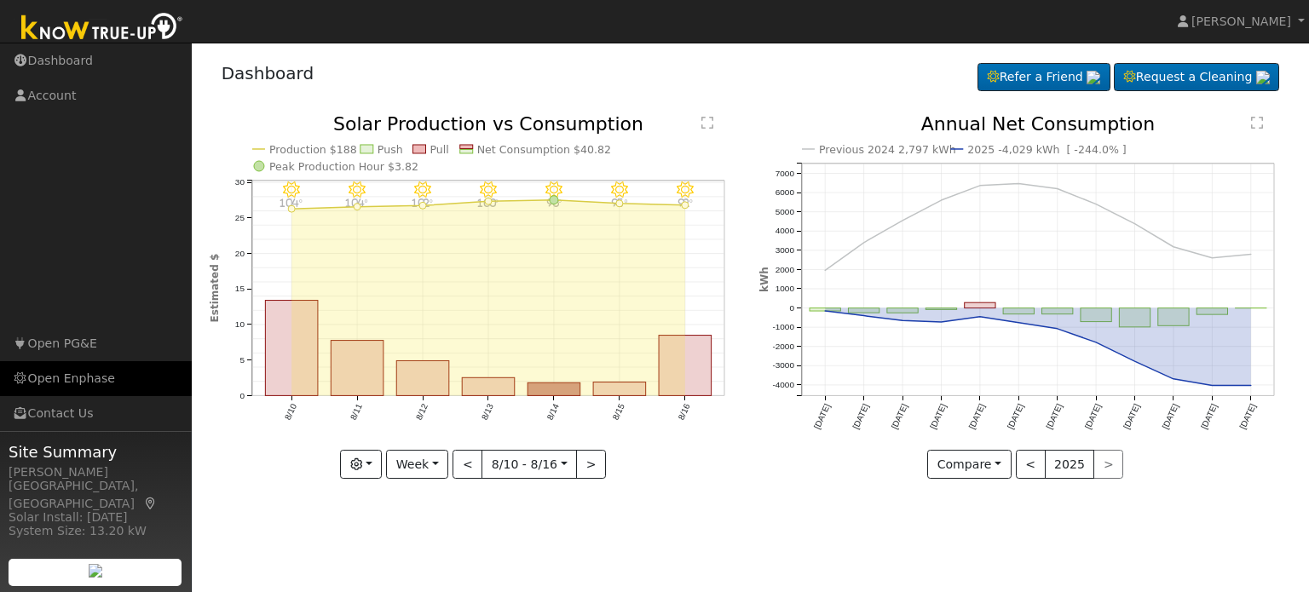
click at [74, 379] on link "Open Enphase" at bounding box center [96, 378] width 192 height 35
